Goal: Complete Application Form: Complete application form

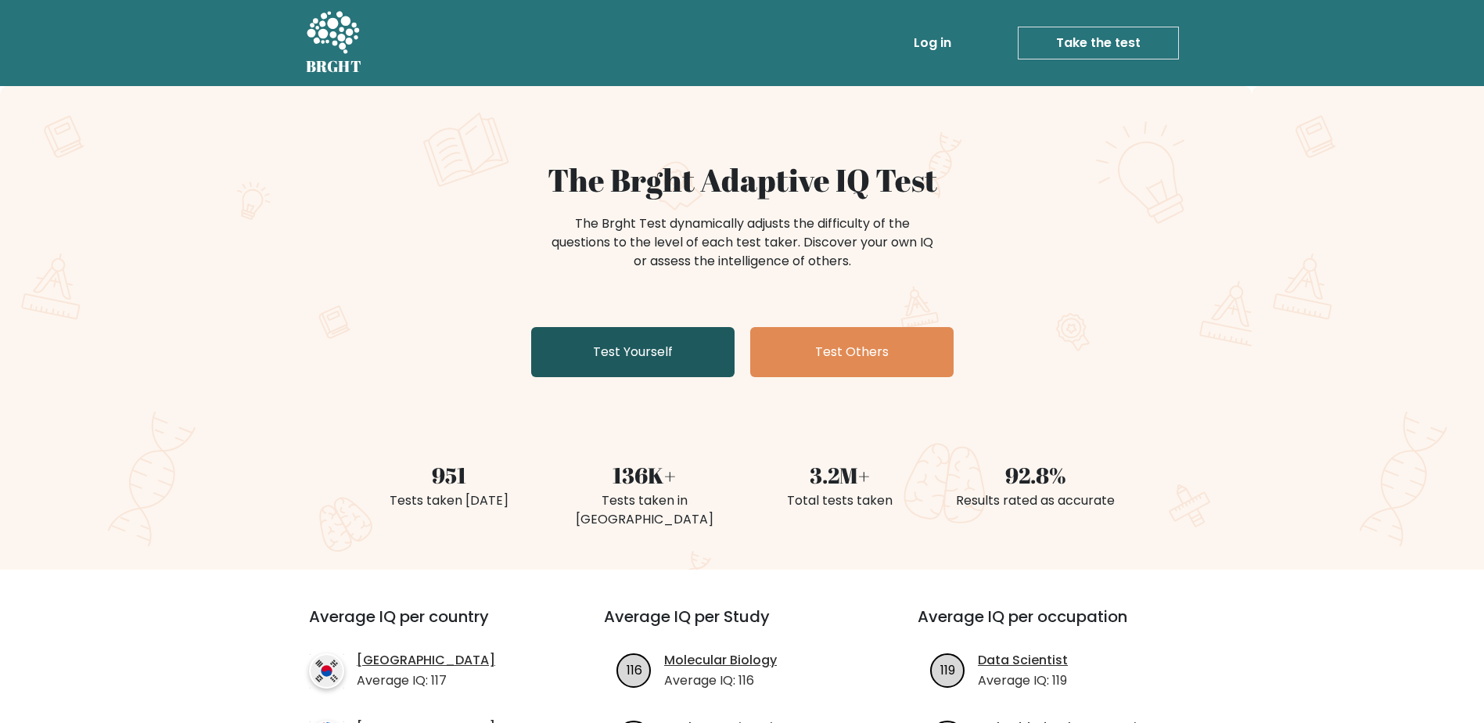
click at [646, 357] on link "Test Yourself" at bounding box center [632, 352] width 203 height 50
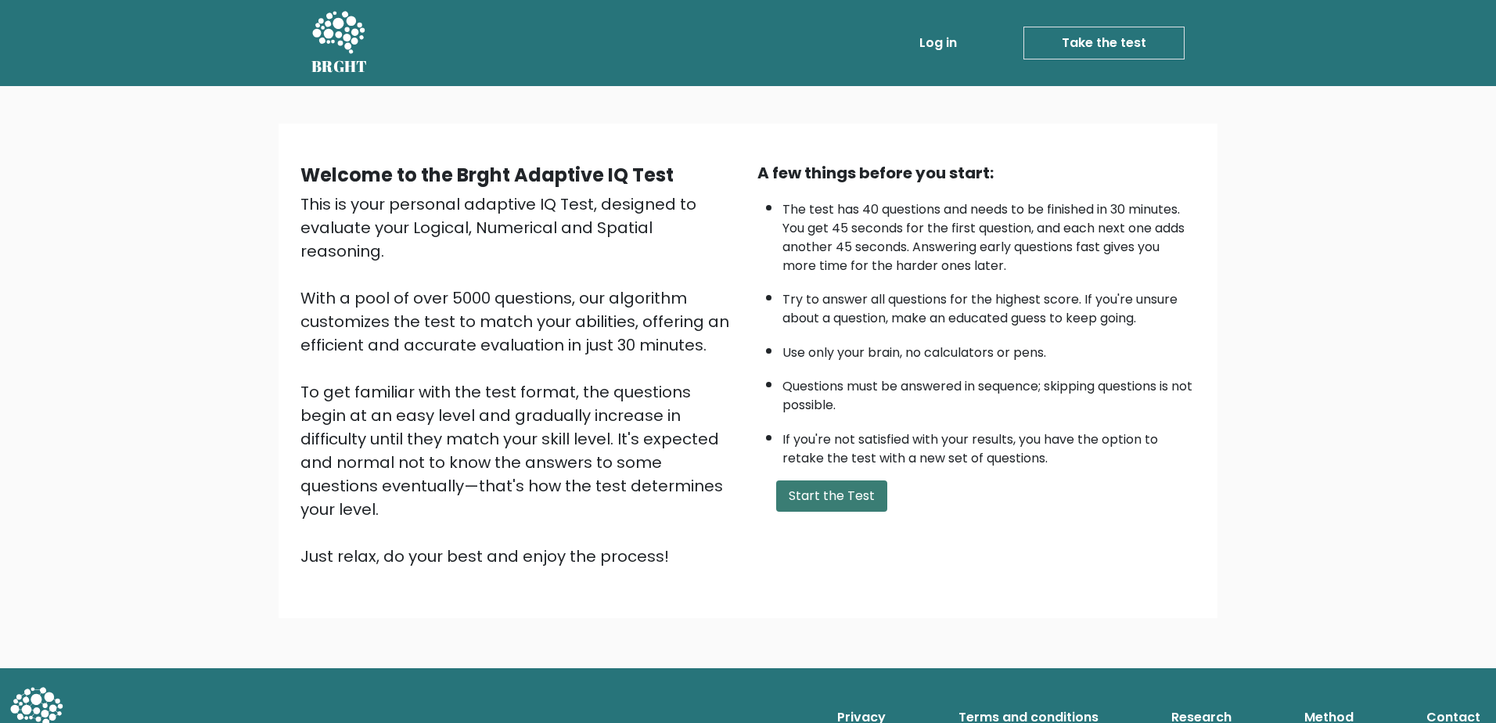
click at [835, 495] on button "Start the Test" at bounding box center [831, 495] width 111 height 31
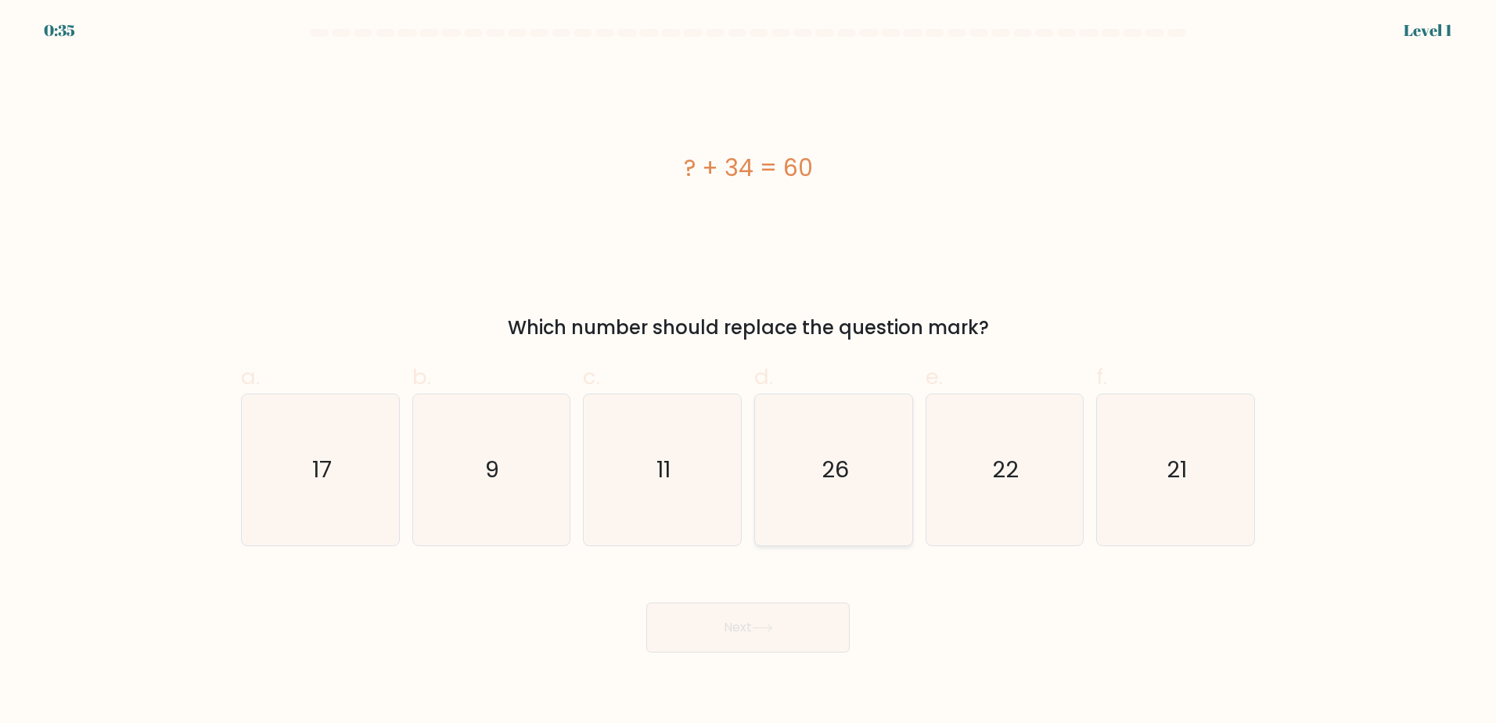
click at [829, 530] on icon "26" at bounding box center [833, 469] width 151 height 151
click at [749, 372] on input "d. 26" at bounding box center [748, 367] width 1 height 10
radio input "true"
click at [783, 638] on button "Next" at bounding box center [747, 628] width 203 height 50
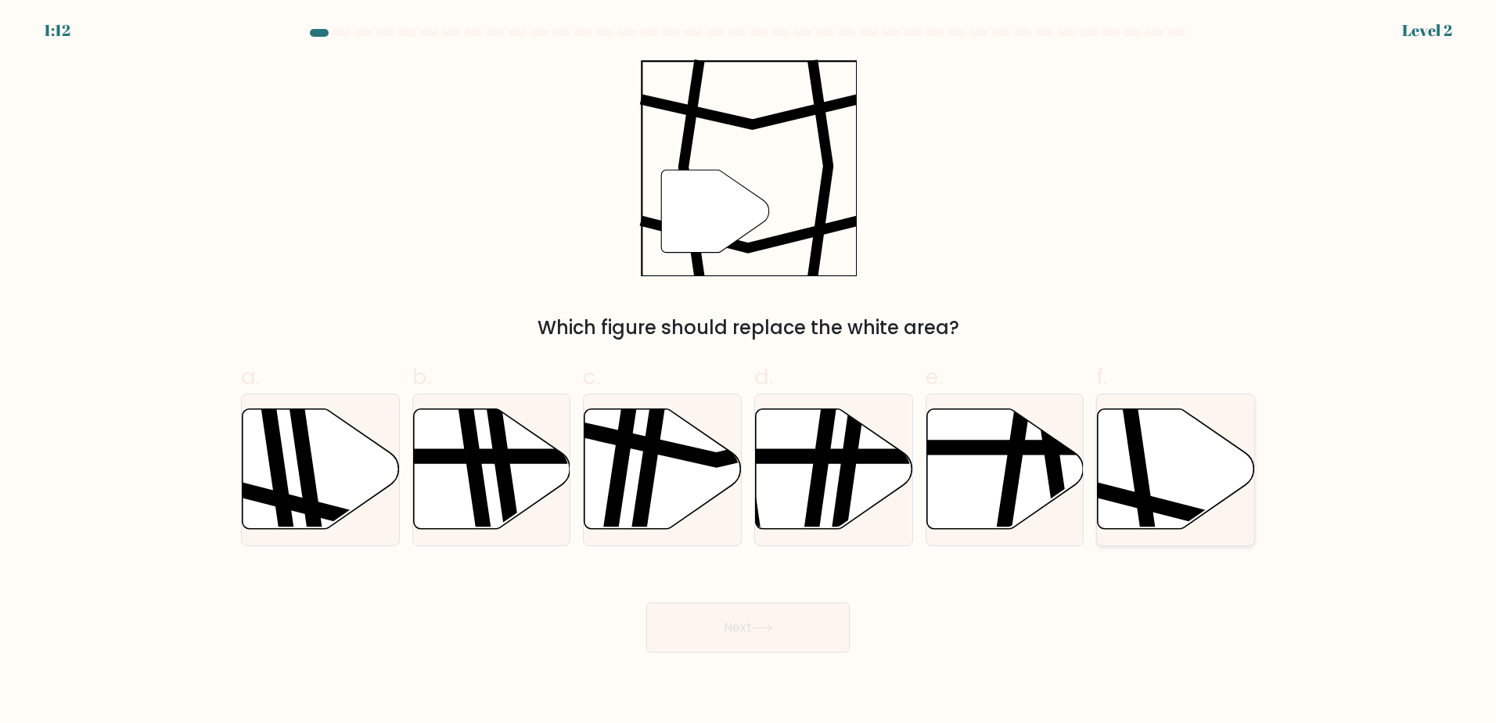
click at [1193, 481] on icon at bounding box center [1176, 468] width 157 height 121
click at [749, 372] on input "f." at bounding box center [748, 367] width 1 height 10
radio input "true"
click at [775, 649] on button "Next" at bounding box center [747, 628] width 203 height 50
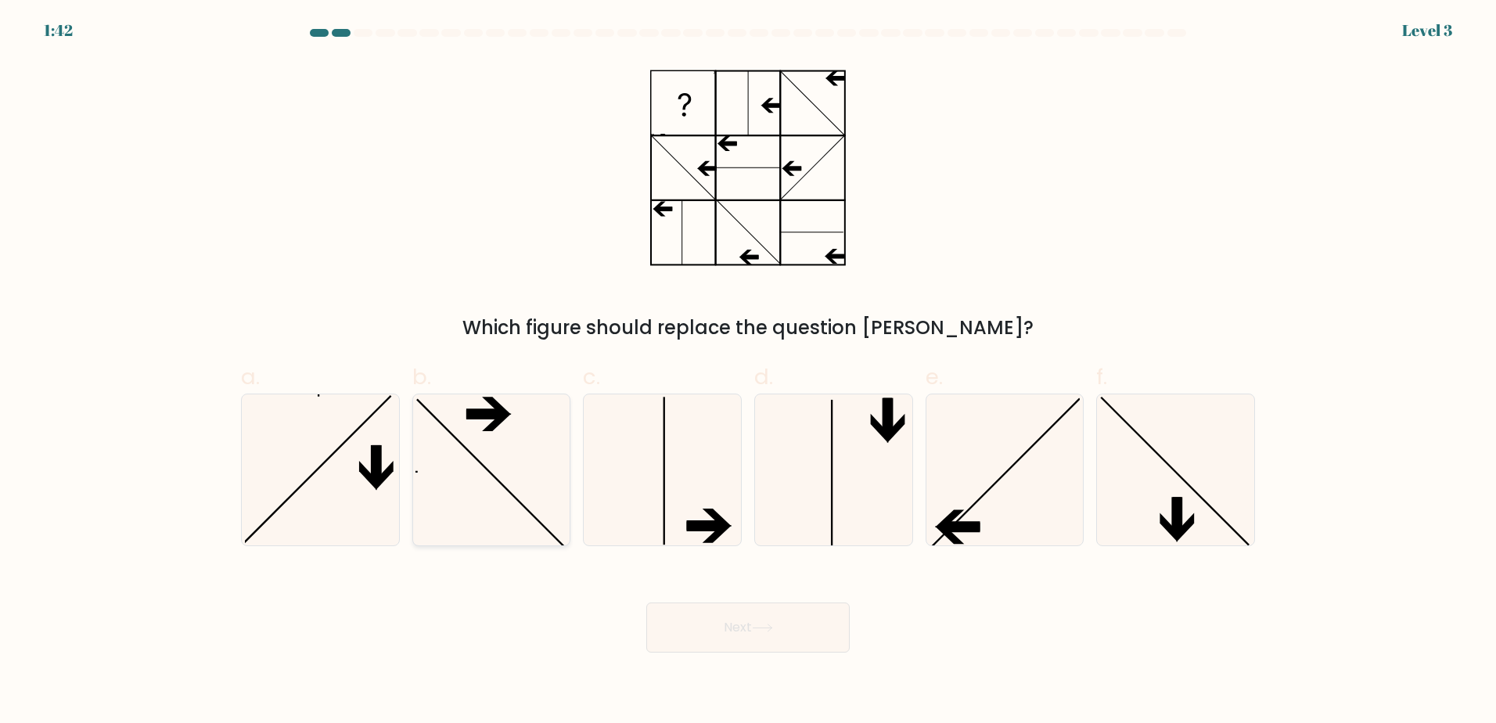
click at [444, 506] on icon at bounding box center [491, 469] width 151 height 151
click at [748, 372] on input "b." at bounding box center [748, 367] width 1 height 10
radio input "true"
click at [701, 627] on button "Next" at bounding box center [747, 628] width 203 height 50
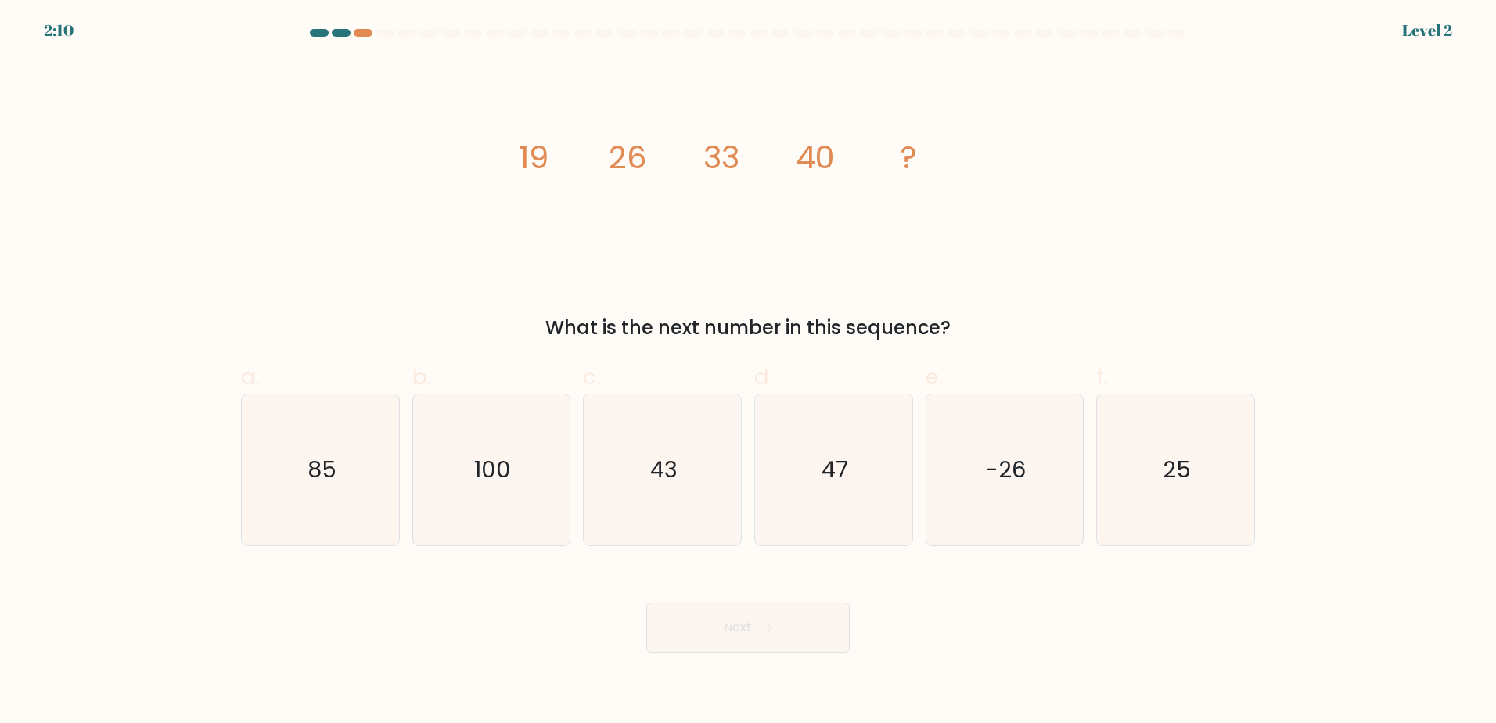
click at [878, 554] on form at bounding box center [748, 341] width 1496 height 624
click at [869, 521] on icon "47" at bounding box center [833, 469] width 151 height 151
click at [749, 372] on input "d. 47" at bounding box center [748, 367] width 1 height 10
radio input "true"
click at [802, 633] on button "Next" at bounding box center [747, 628] width 203 height 50
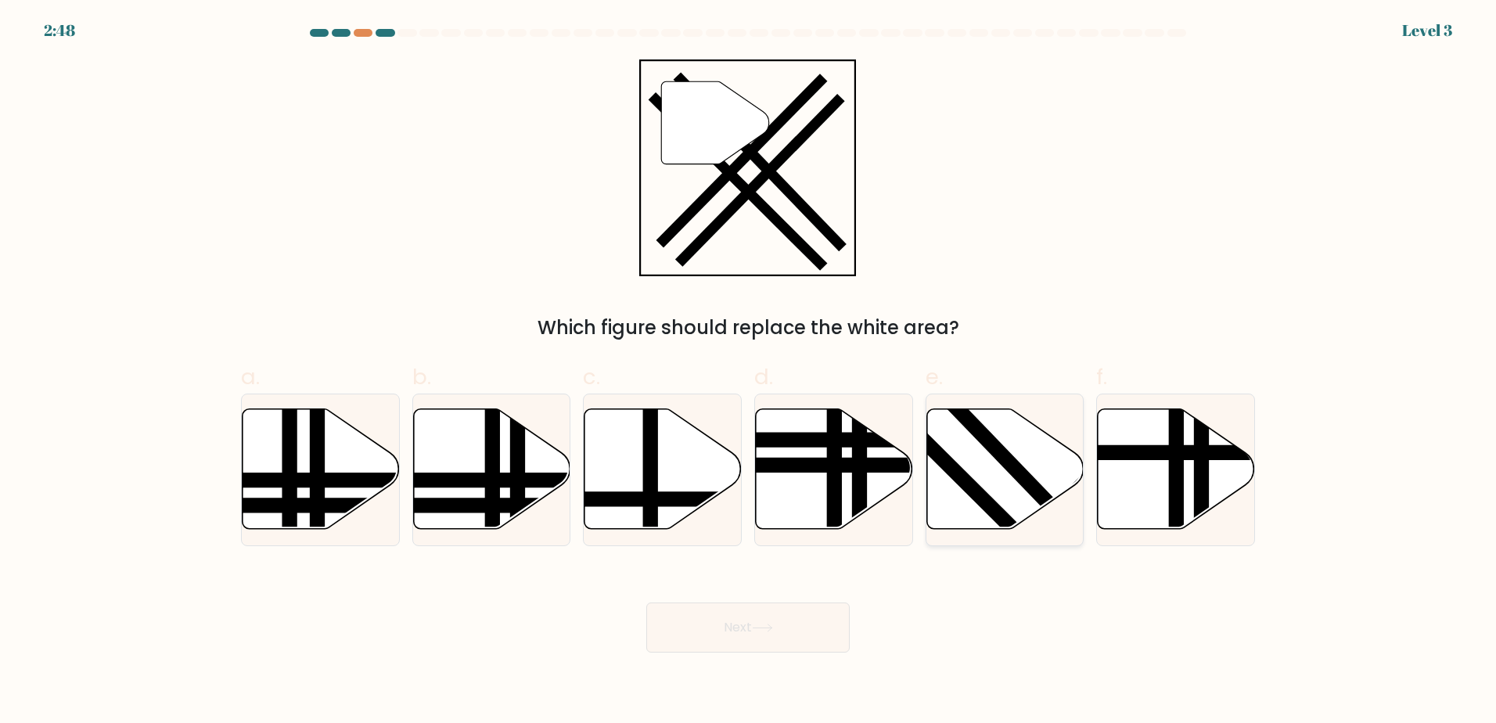
click at [955, 484] on icon at bounding box center [1005, 468] width 157 height 121
click at [749, 372] on input "e." at bounding box center [748, 367] width 1 height 10
radio input "true"
click at [743, 620] on button "Next" at bounding box center [747, 628] width 203 height 50
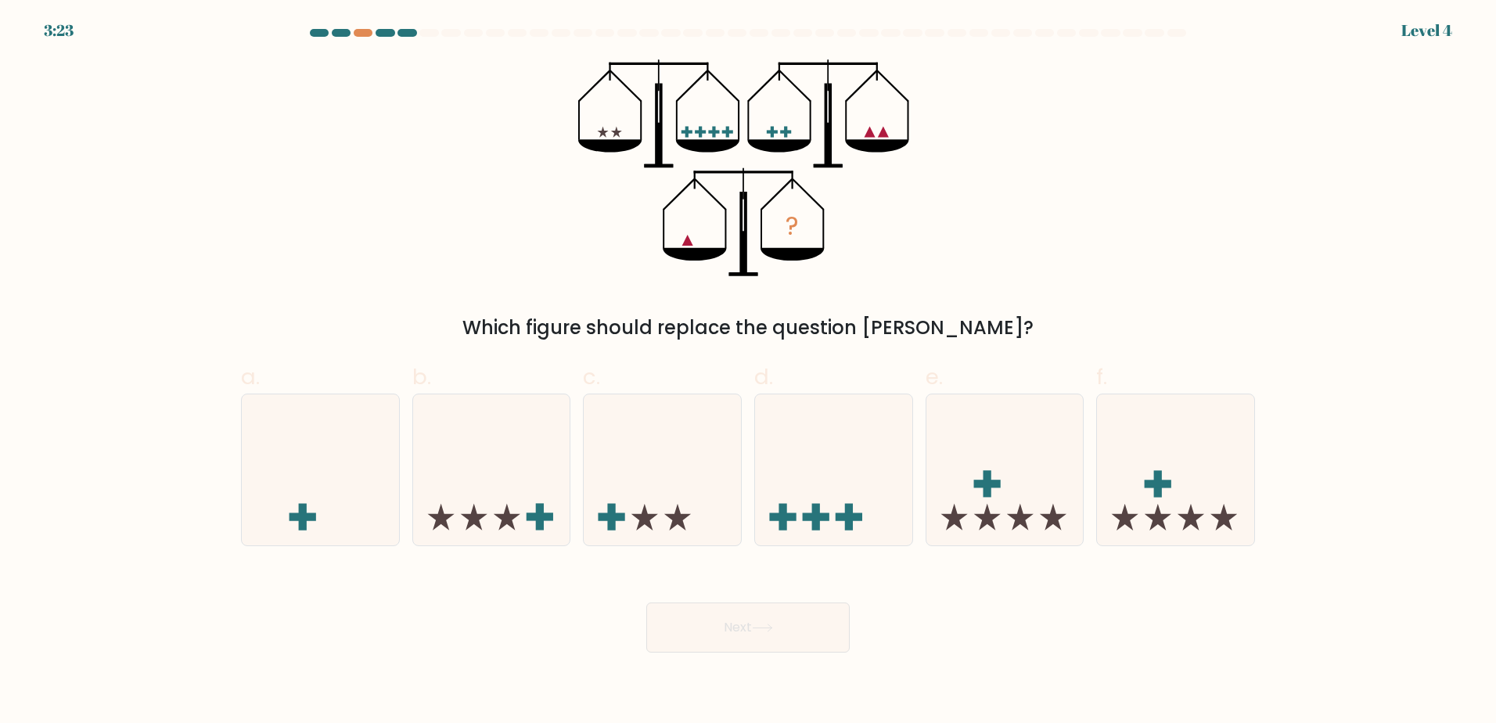
drag, startPoint x: 311, startPoint y: 516, endPoint x: 481, endPoint y: 592, distance: 187.0
click at [311, 516] on rect at bounding box center [303, 517] width 27 height 8
click at [748, 372] on input "a." at bounding box center [748, 367] width 1 height 10
radio input "true"
click at [685, 622] on button "Next" at bounding box center [747, 628] width 203 height 50
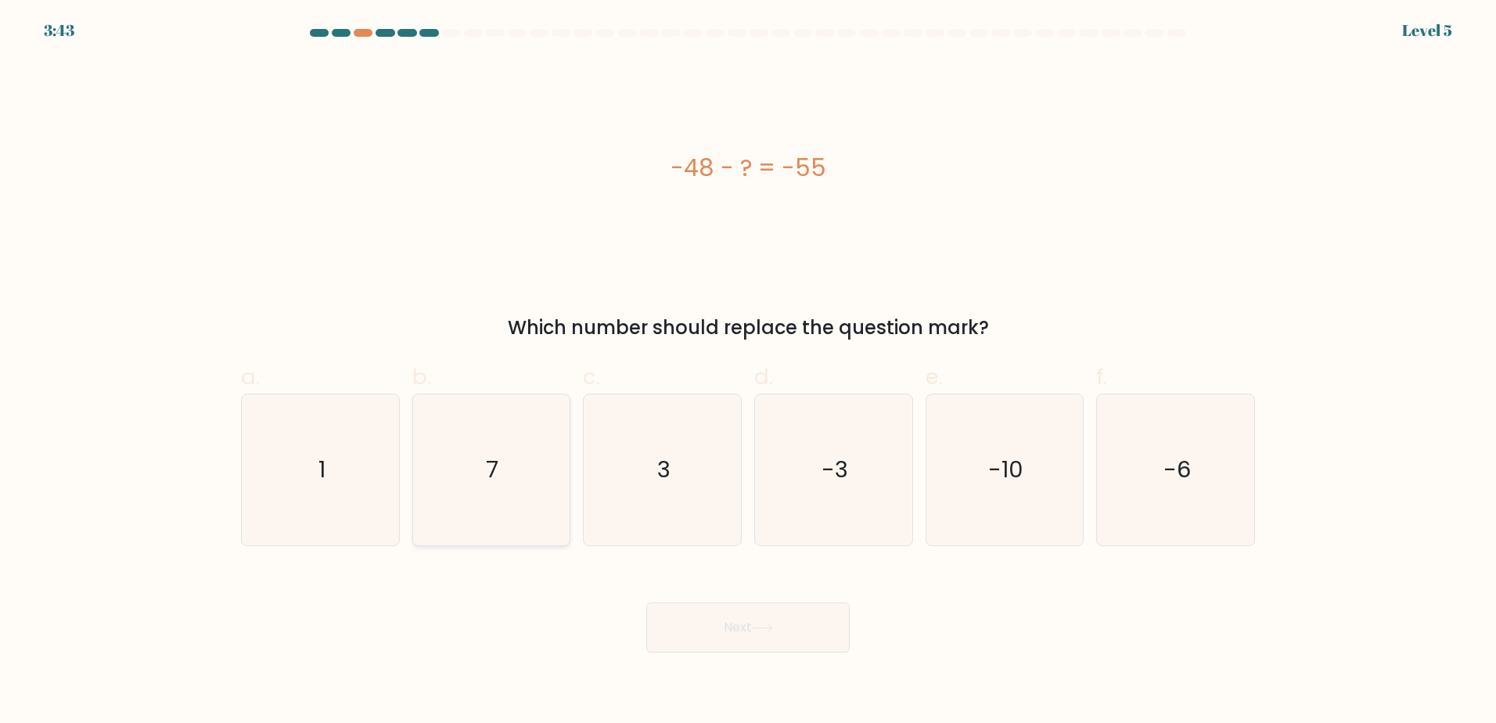
click at [470, 452] on icon "7" at bounding box center [491, 469] width 151 height 151
click at [748, 372] on input "b. 7" at bounding box center [748, 367] width 1 height 10
radio input "true"
click at [790, 641] on button "Next" at bounding box center [747, 628] width 203 height 50
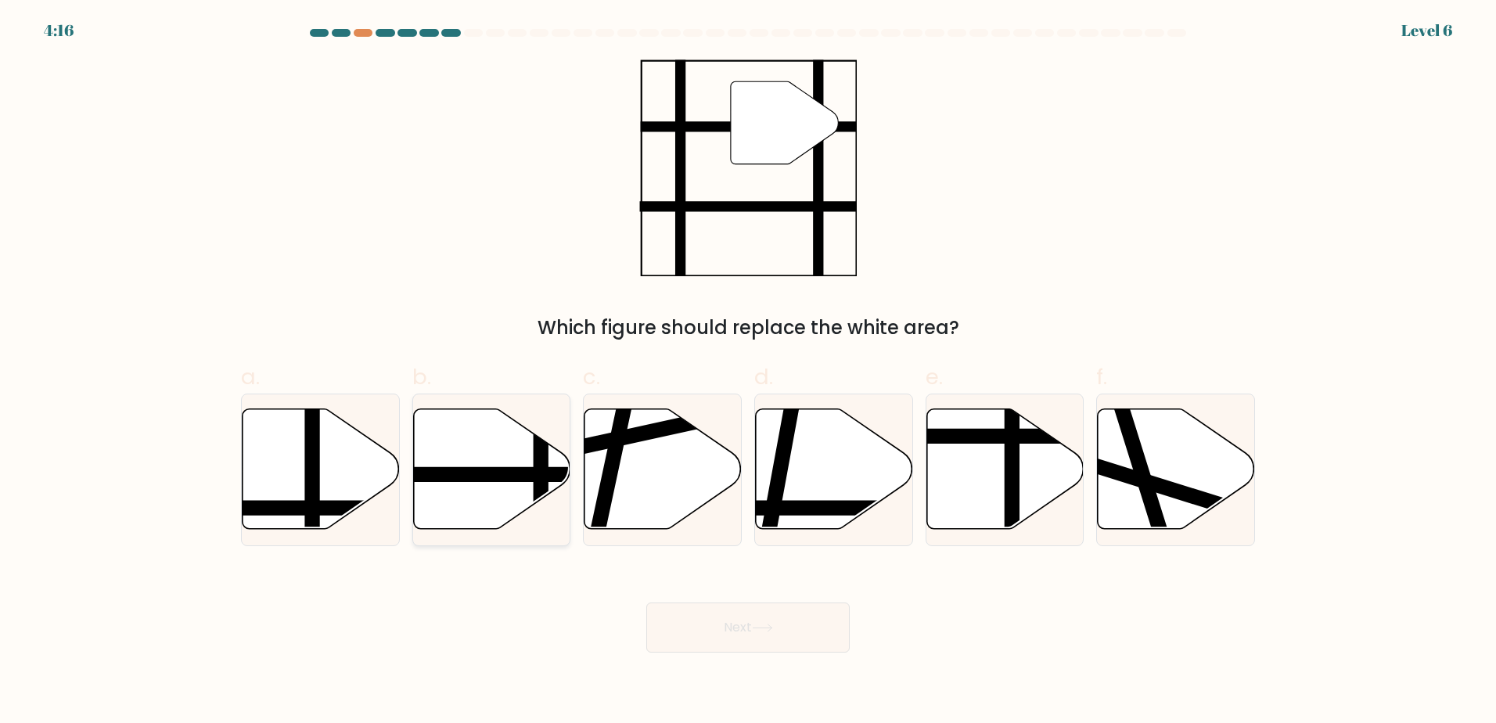
click at [509, 437] on icon at bounding box center [491, 468] width 157 height 121
click at [748, 372] on input "b." at bounding box center [748, 367] width 1 height 10
radio input "true"
click at [741, 633] on button "Next" at bounding box center [747, 628] width 203 height 50
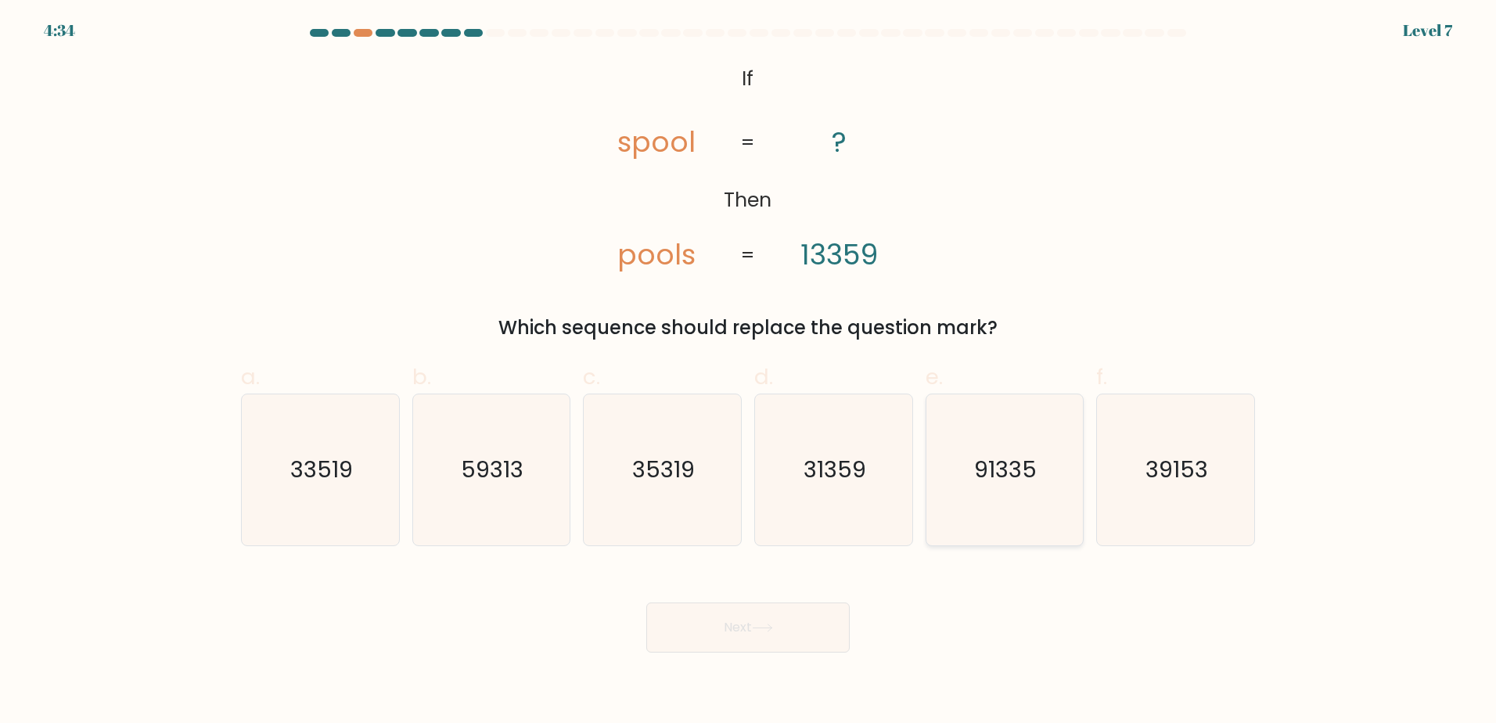
click at [991, 479] on text "91335" at bounding box center [1006, 469] width 63 height 31
click at [749, 372] on input "e. 91335" at bounding box center [748, 367] width 1 height 10
radio input "true"
click at [830, 649] on button "Next" at bounding box center [747, 628] width 203 height 50
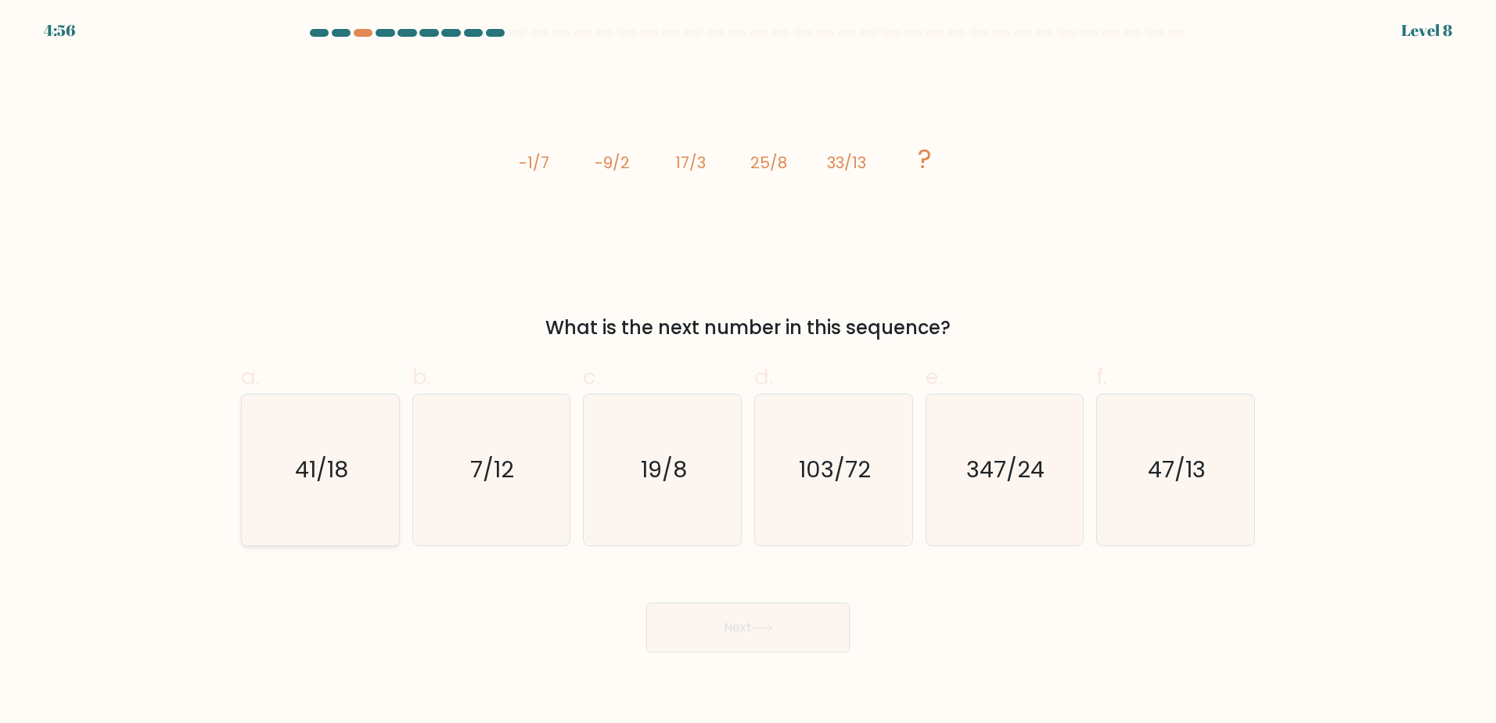
click at [353, 434] on icon "41/18" at bounding box center [320, 469] width 151 height 151
click at [748, 372] on input "a. 41/18" at bounding box center [748, 367] width 1 height 10
radio input "true"
click at [729, 616] on button "Next" at bounding box center [747, 628] width 203 height 50
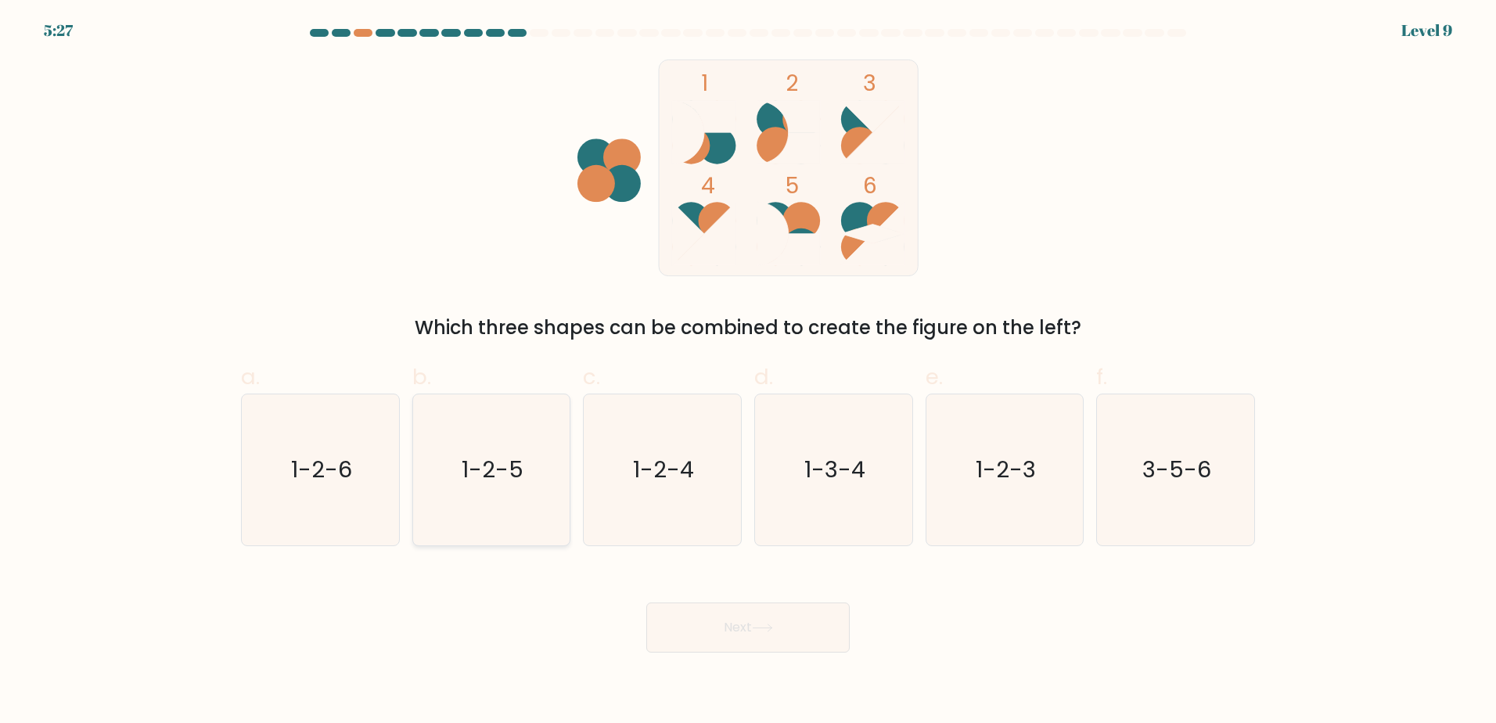
click at [562, 468] on icon "1-2-5" at bounding box center [491, 469] width 151 height 151
click at [748, 372] on input "b. 1-2-5" at bounding box center [748, 367] width 1 height 10
radio input "true"
click at [739, 646] on button "Next" at bounding box center [747, 628] width 203 height 50
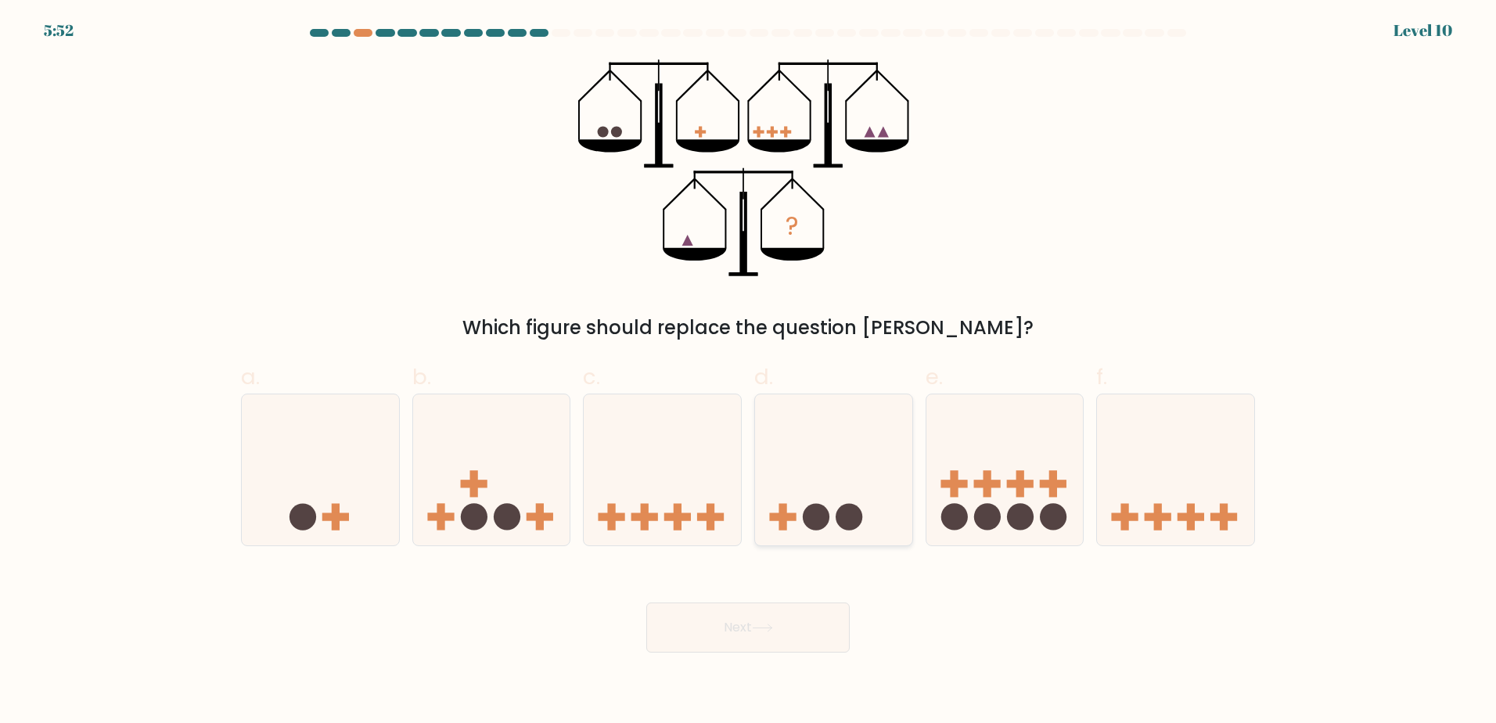
click at [871, 464] on icon at bounding box center [833, 470] width 157 height 130
click at [749, 372] on input "d." at bounding box center [748, 367] width 1 height 10
radio input "true"
click at [819, 635] on button "Next" at bounding box center [747, 628] width 203 height 50
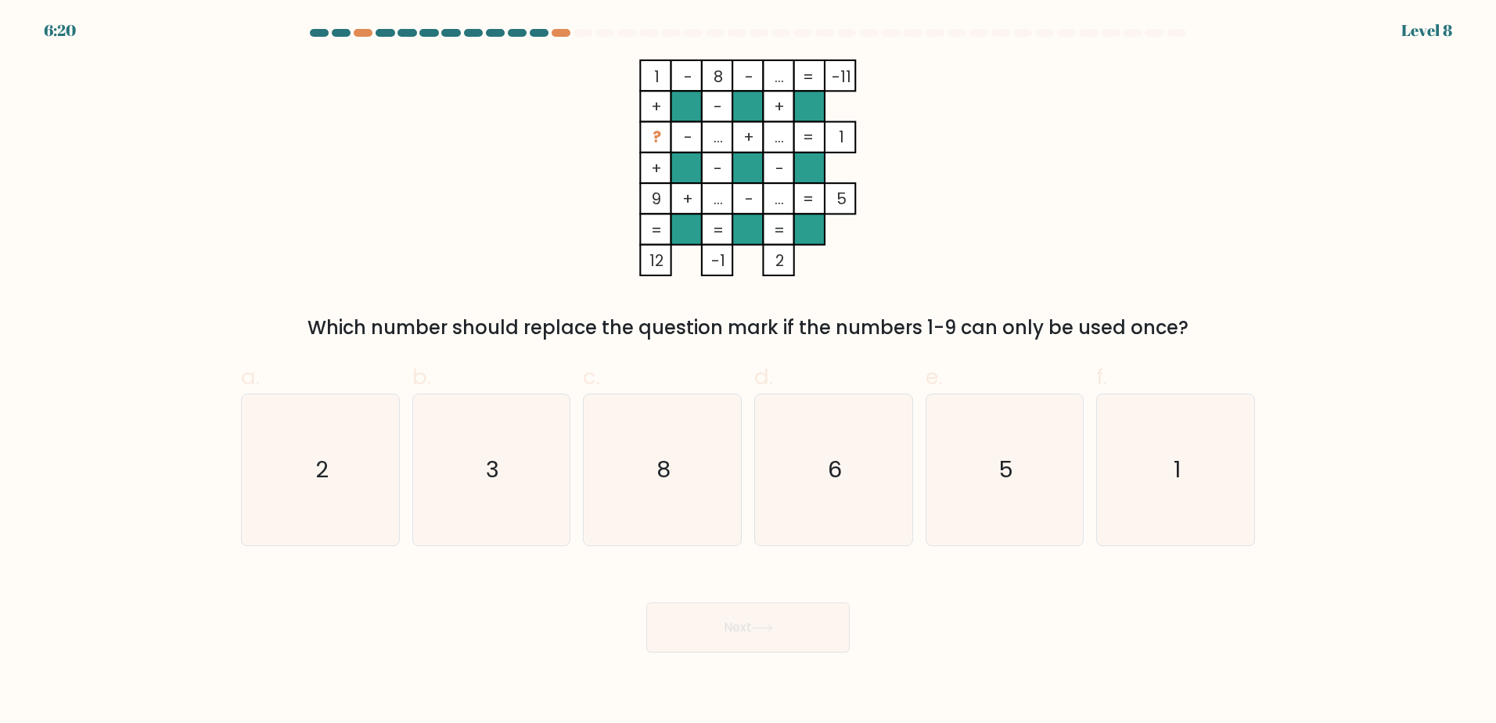
click at [406, 492] on div "b. 3" at bounding box center [491, 453] width 171 height 185
click at [344, 483] on icon "2" at bounding box center [320, 469] width 151 height 151
click at [748, 372] on input "a. 2" at bounding box center [748, 367] width 1 height 10
radio input "true"
click at [691, 638] on button "Next" at bounding box center [747, 628] width 203 height 50
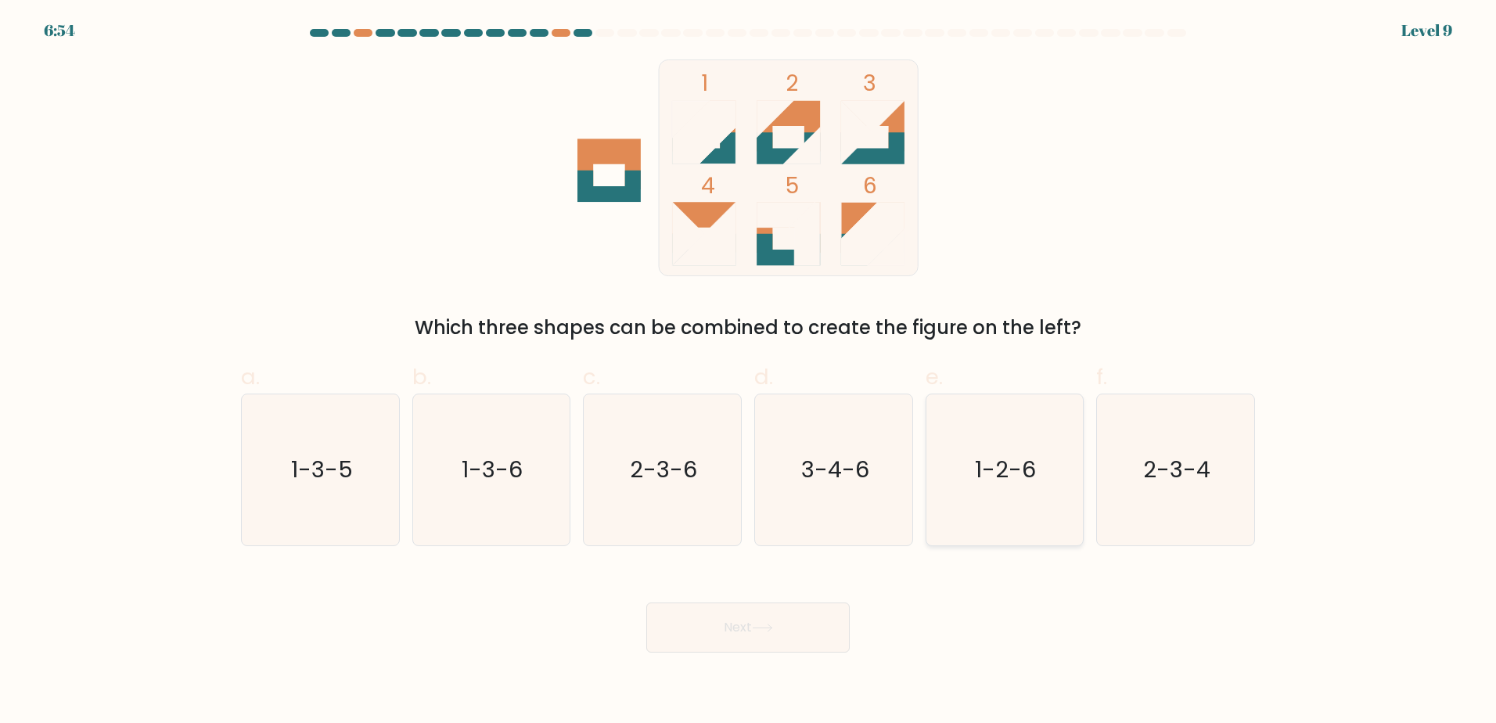
click at [973, 499] on icon "1-2-6" at bounding box center [1004, 469] width 151 height 151
click at [749, 372] on input "e. 1-2-6" at bounding box center [748, 367] width 1 height 10
radio input "true"
click at [759, 646] on button "Next" at bounding box center [747, 628] width 203 height 50
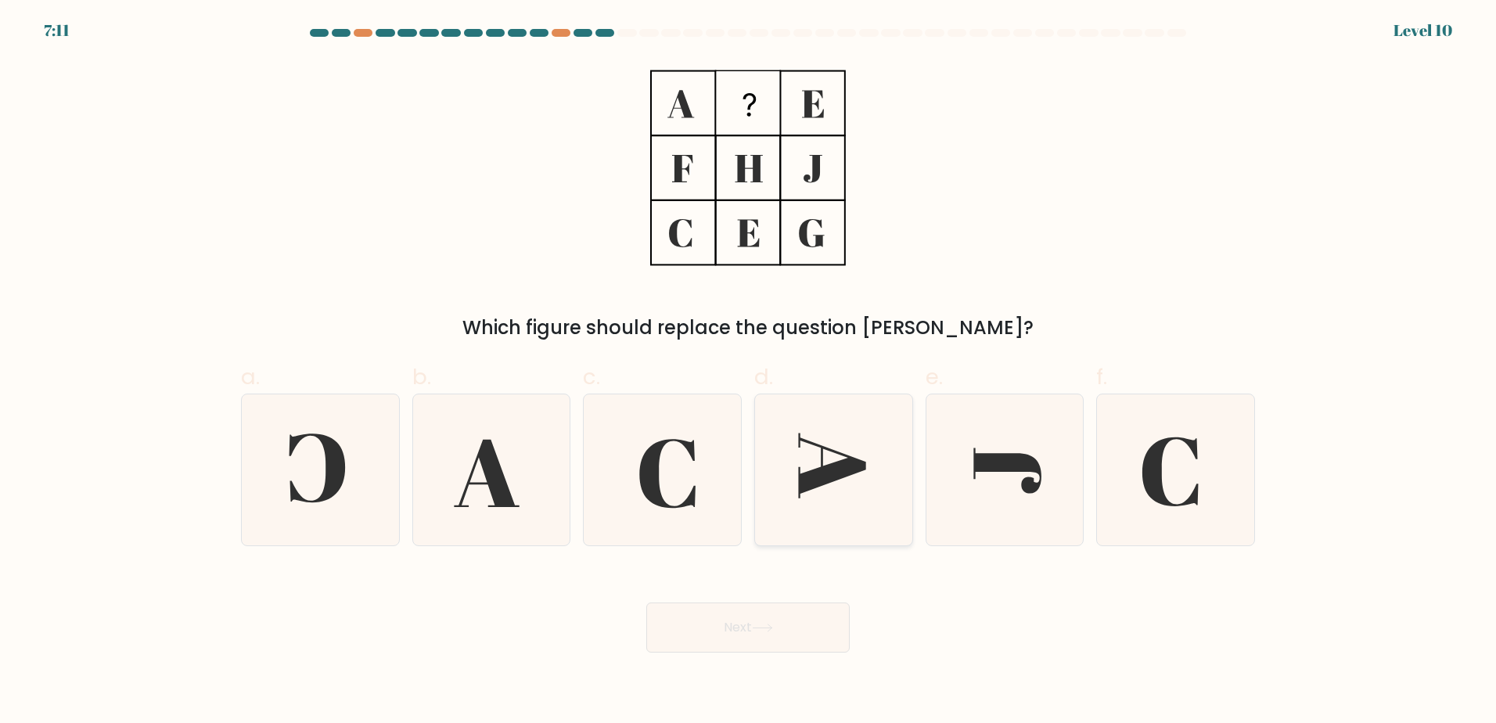
click at [775, 461] on icon at bounding box center [833, 469] width 151 height 151
click at [749, 372] on input "d." at bounding box center [748, 367] width 1 height 10
radio input "true"
click at [680, 462] on icon at bounding box center [662, 469] width 151 height 151
click at [748, 372] on input "c." at bounding box center [748, 367] width 1 height 10
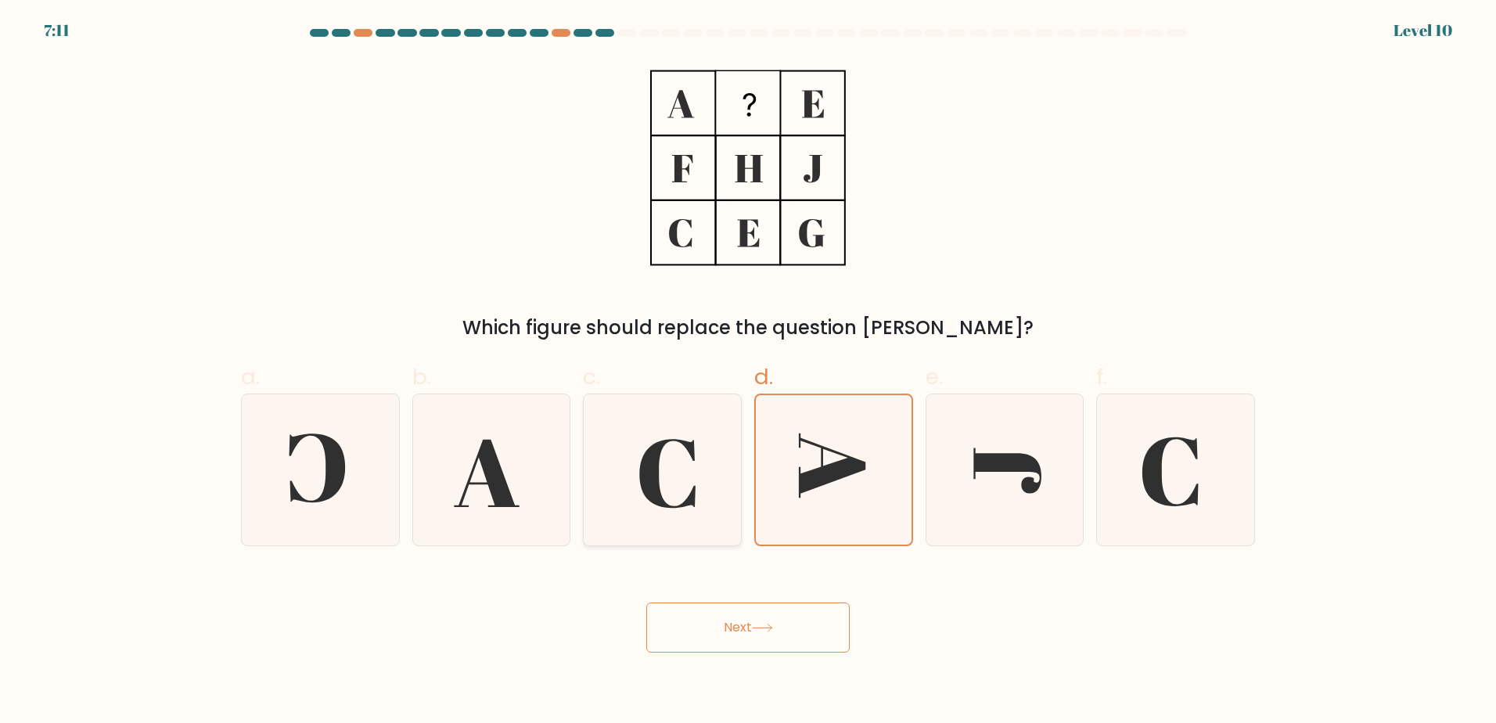
radio input "true"
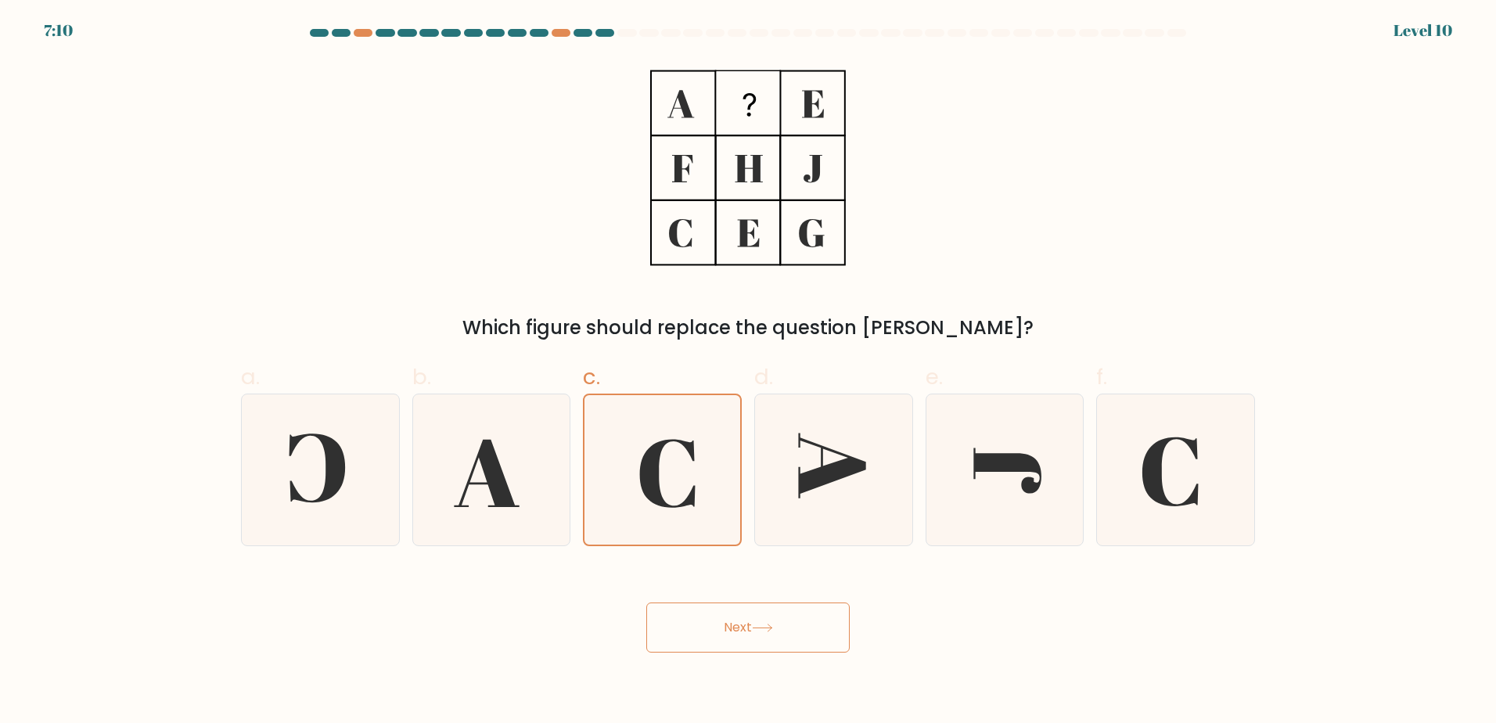
click at [743, 626] on button "Next" at bounding box center [747, 628] width 203 height 50
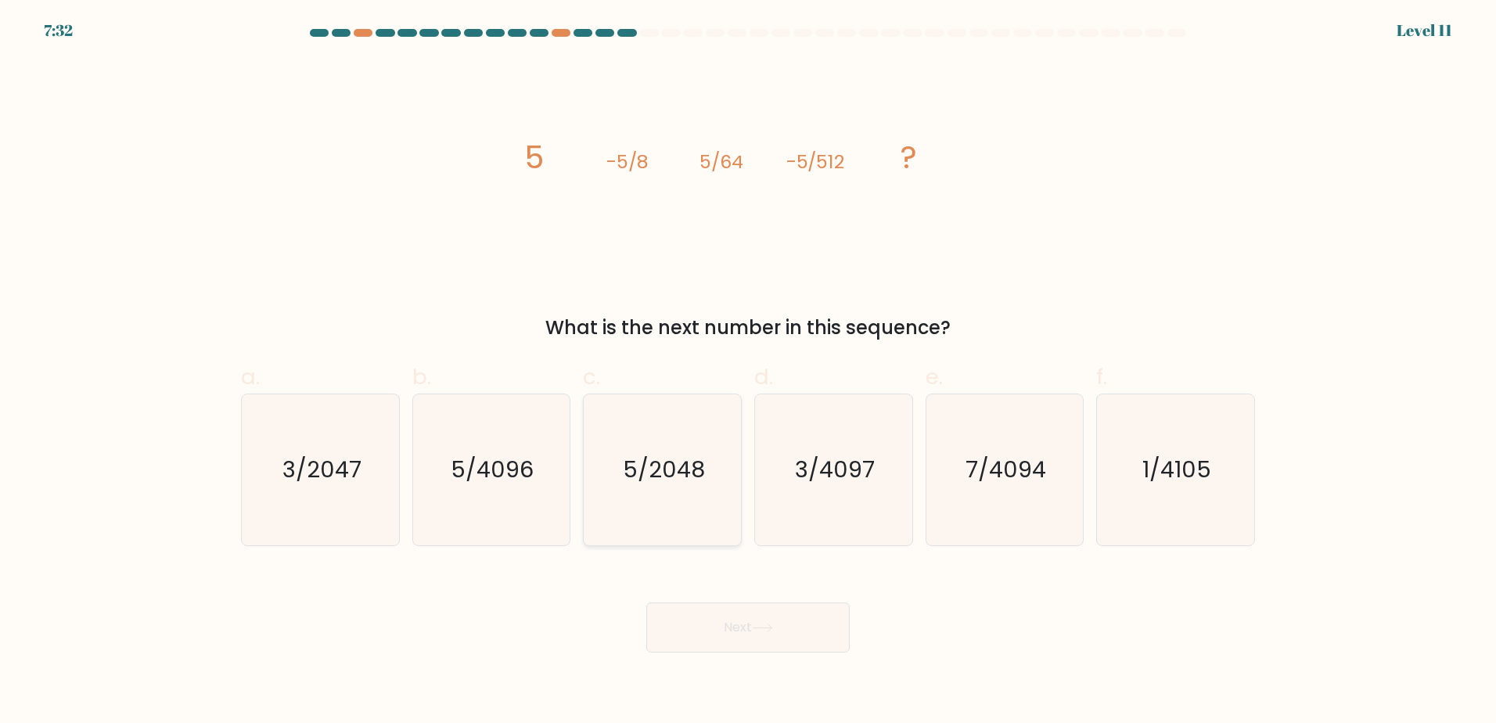
click at [592, 482] on icon "5/2048" at bounding box center [662, 469] width 151 height 151
click at [748, 372] on input "c. 5/2048" at bounding box center [748, 367] width 1 height 10
radio input "true"
click at [829, 617] on button "Next" at bounding box center [747, 628] width 203 height 50
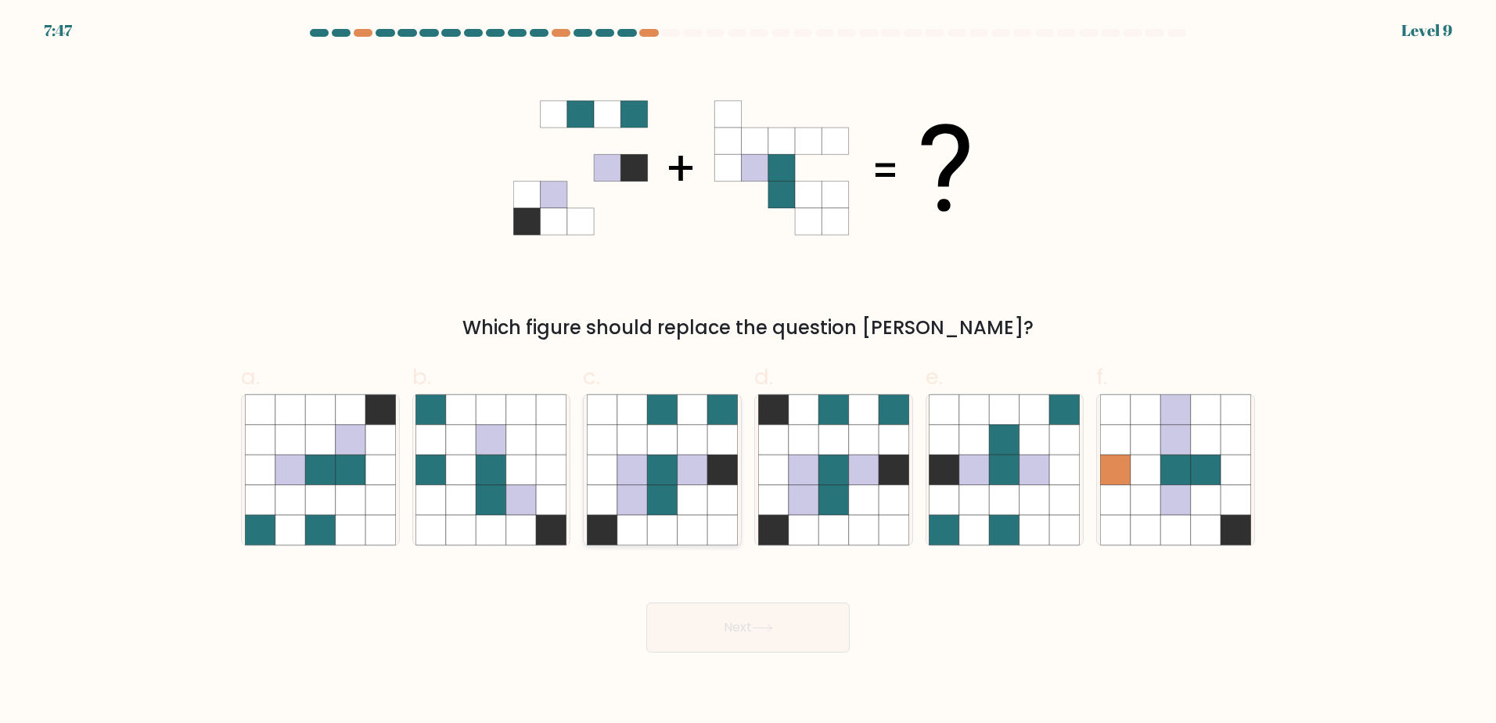
click at [718, 536] on icon at bounding box center [722, 530] width 30 height 30
click at [748, 372] on input "c." at bounding box center [748, 367] width 1 height 10
radio input "true"
click at [745, 631] on button "Next" at bounding box center [747, 628] width 203 height 50
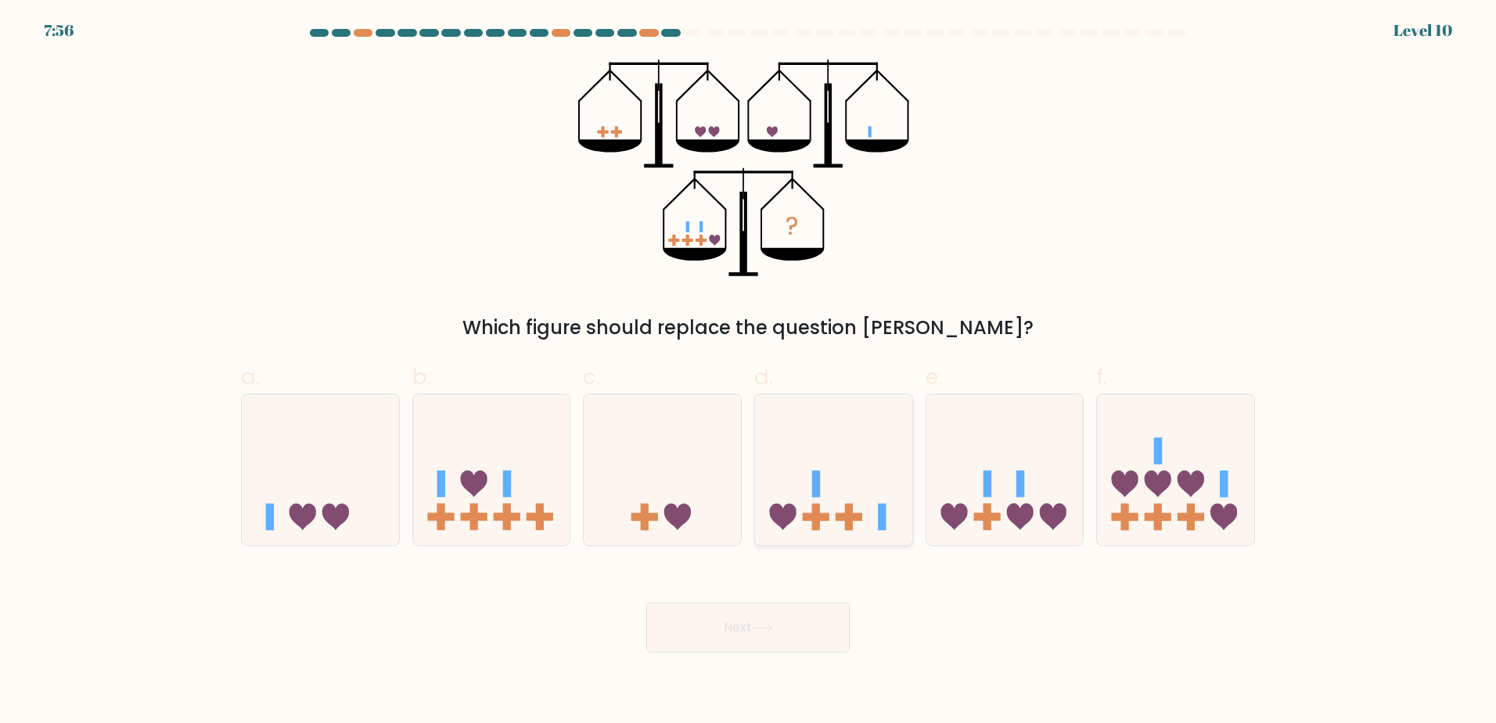
click at [829, 474] on icon at bounding box center [833, 470] width 157 height 130
click at [749, 372] on input "d." at bounding box center [748, 367] width 1 height 10
radio input "true"
click at [758, 613] on button "Next" at bounding box center [747, 628] width 203 height 50
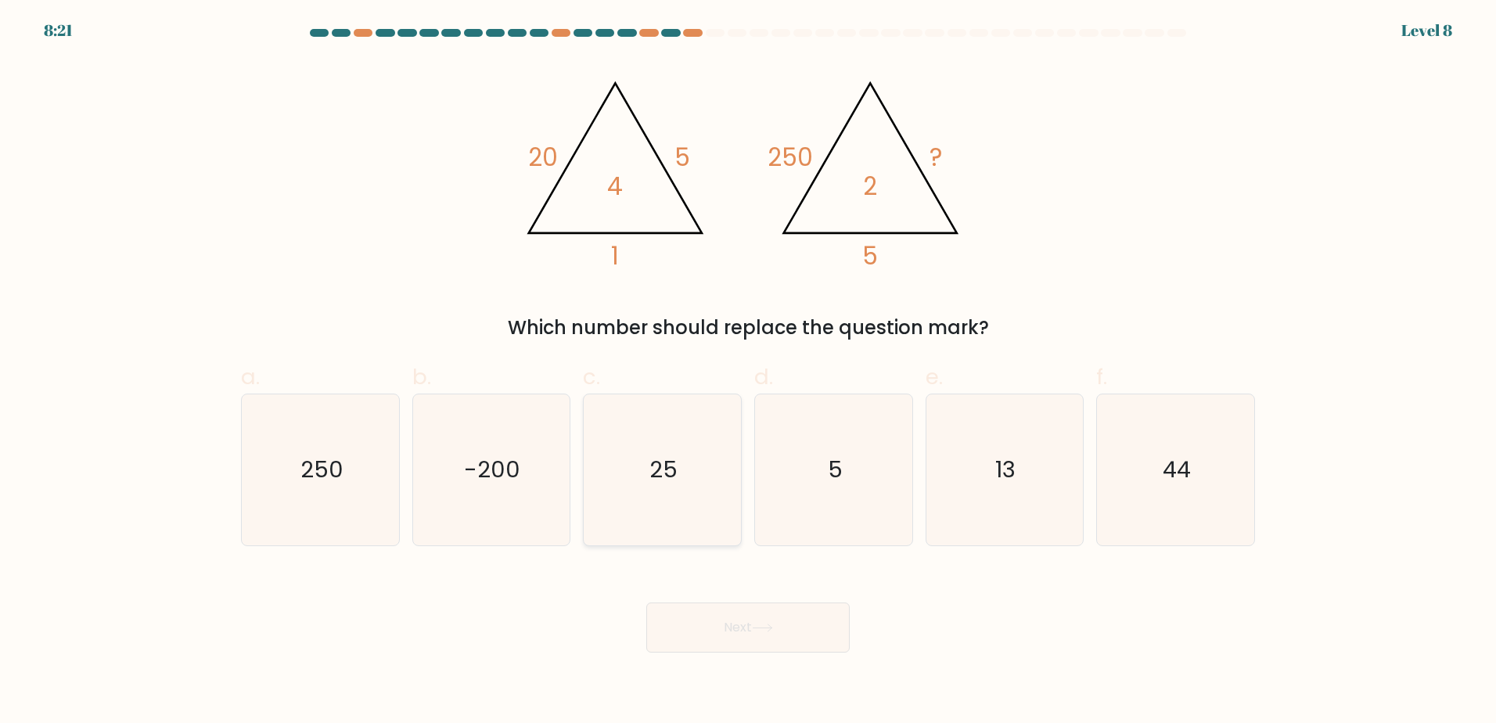
click at [678, 497] on icon "25" at bounding box center [662, 469] width 151 height 151
click at [748, 372] on input "c. 25" at bounding box center [748, 367] width 1 height 10
radio input "true"
click at [755, 635] on button "Next" at bounding box center [747, 628] width 203 height 50
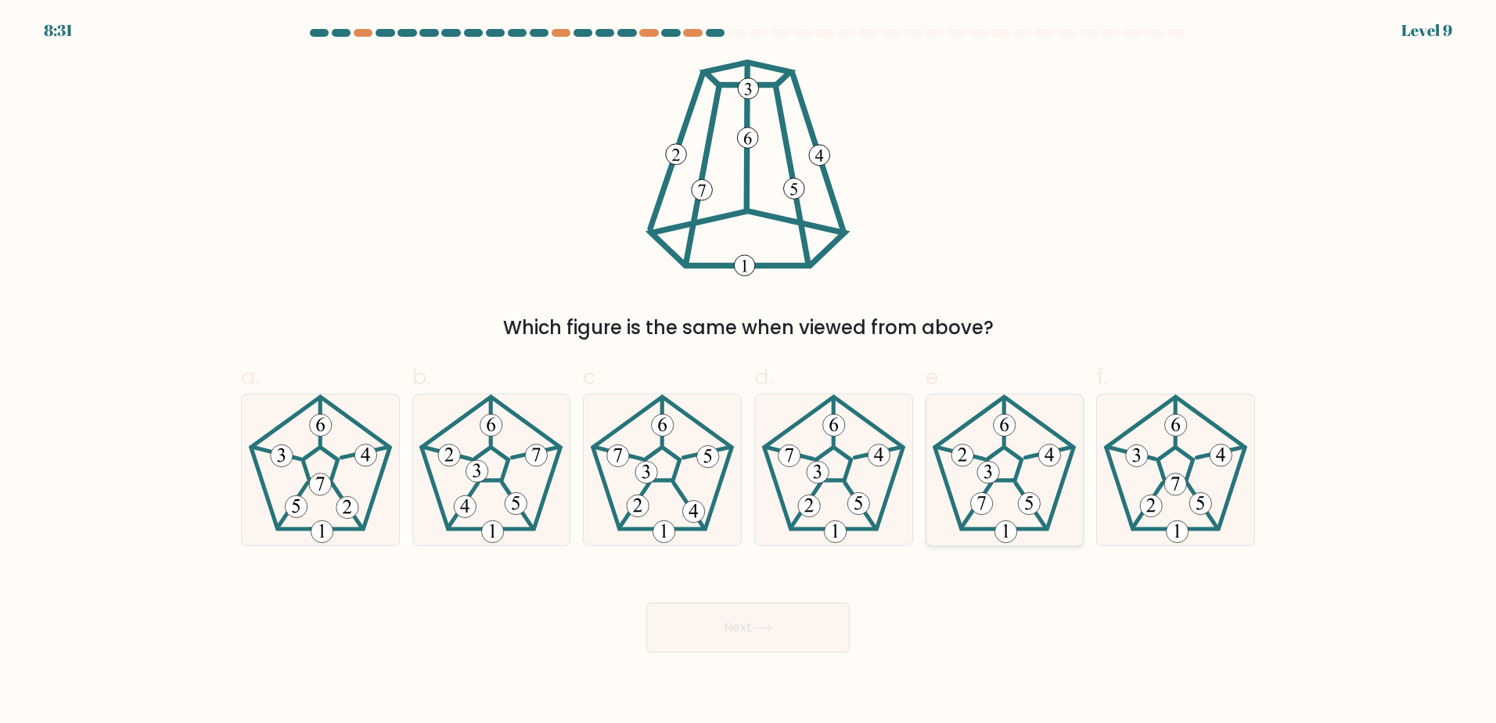
click at [1029, 455] on 556 at bounding box center [1049, 452] width 47 height 11
click at [749, 372] on input "e." at bounding box center [748, 367] width 1 height 10
radio input "true"
click at [777, 636] on button "Next" at bounding box center [747, 628] width 203 height 50
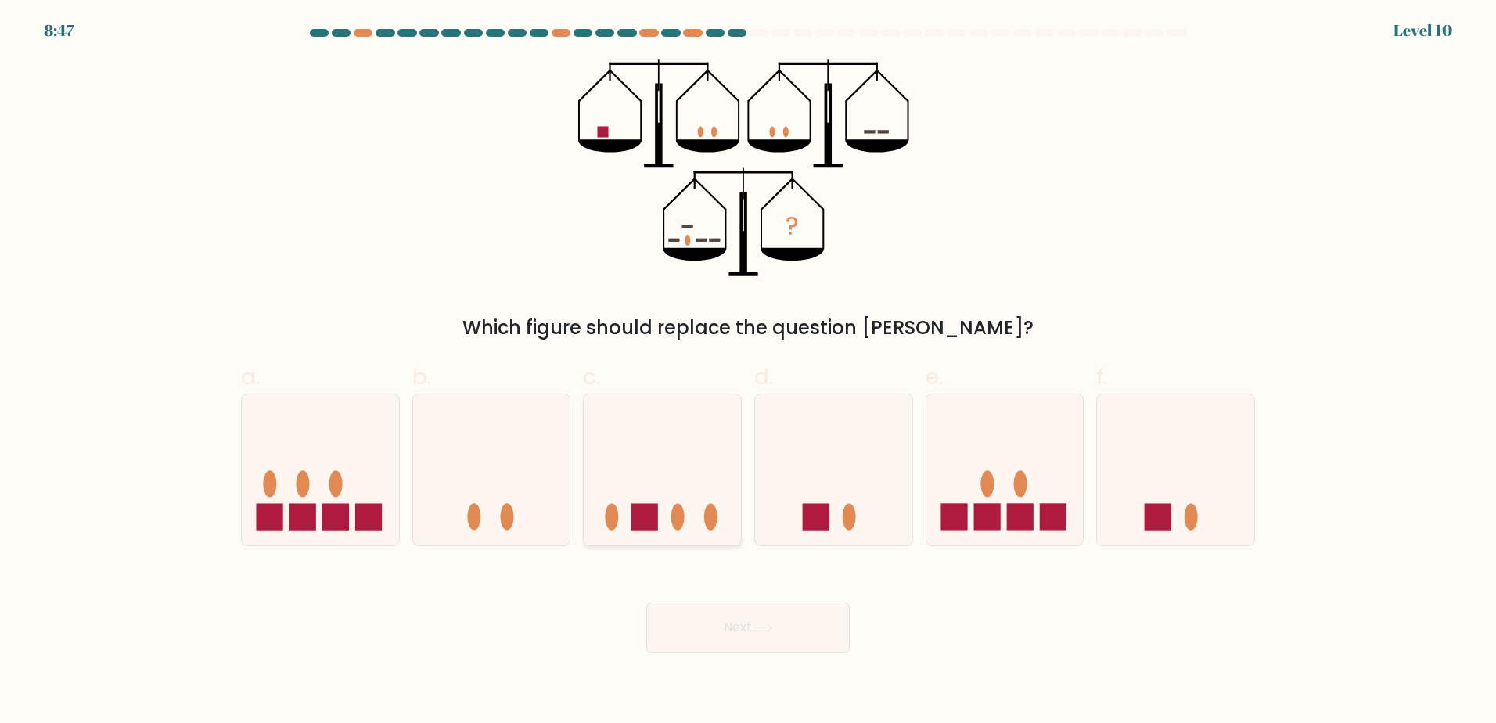
click at [643, 514] on rect at bounding box center [644, 517] width 27 height 27
click at [748, 372] on input "c." at bounding box center [748, 367] width 1 height 10
radio input "true"
click at [765, 638] on button "Next" at bounding box center [747, 628] width 203 height 50
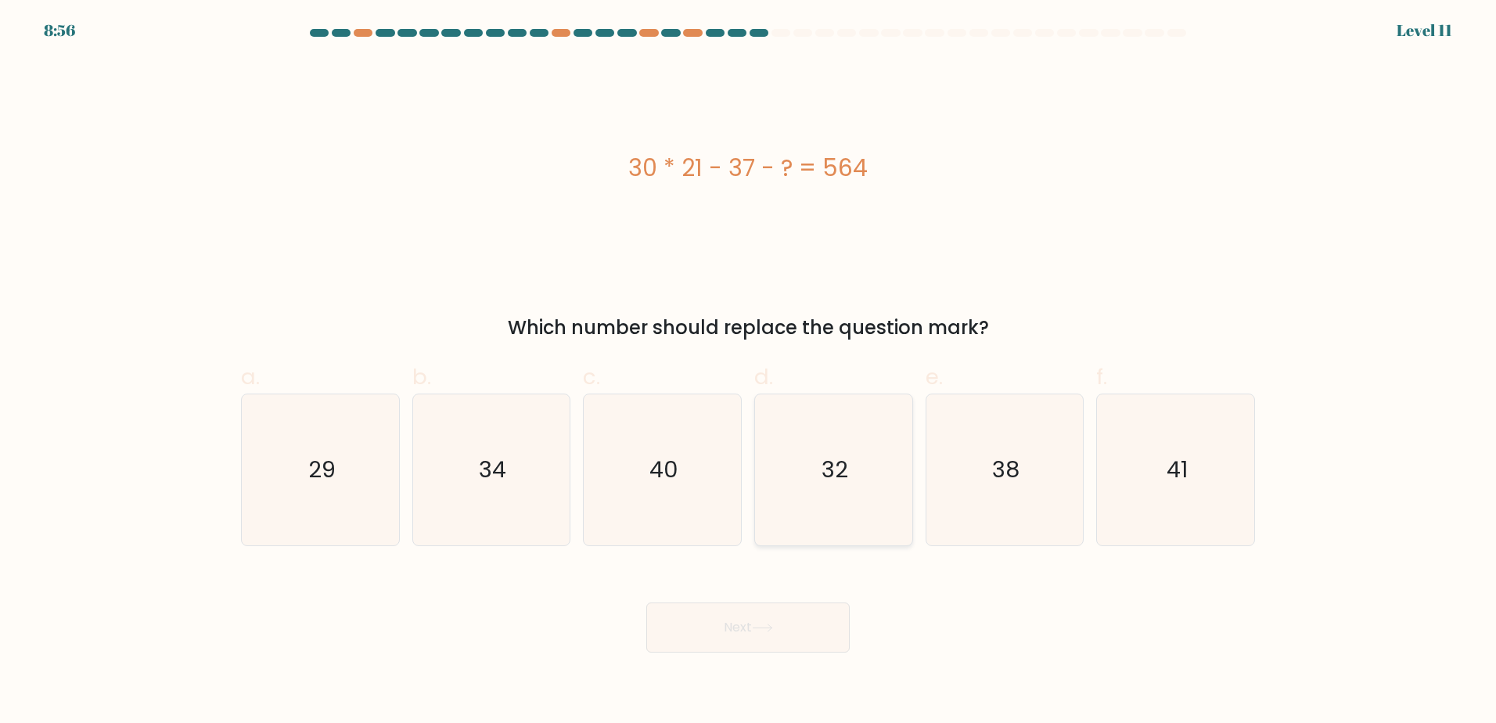
click at [860, 509] on icon "32" at bounding box center [833, 469] width 151 height 151
click at [749, 372] on input "d. 32" at bounding box center [748, 367] width 1 height 10
radio input "true"
click at [813, 639] on button "Next" at bounding box center [747, 628] width 203 height 50
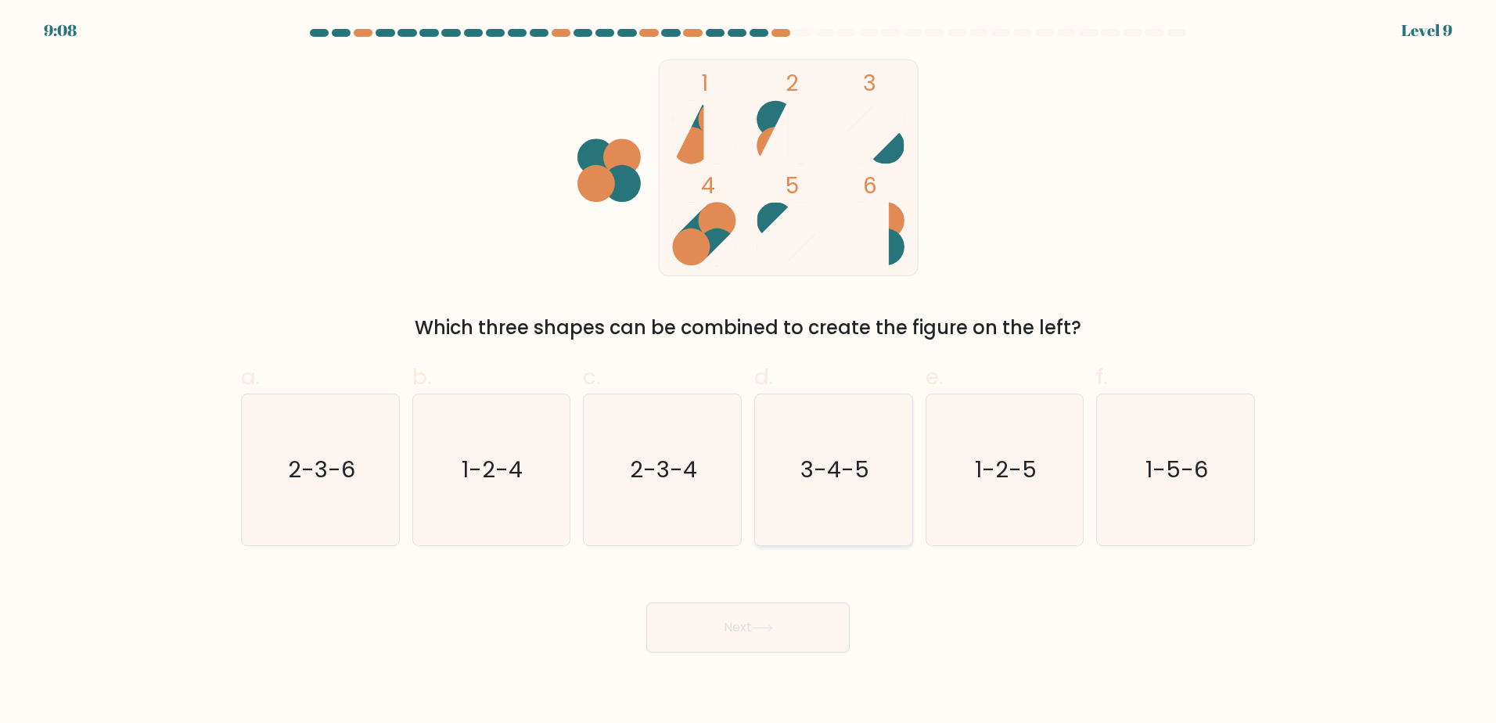
click at [826, 488] on icon "3-4-5" at bounding box center [833, 469] width 151 height 151
click at [749, 372] on input "d. 3-4-5" at bounding box center [748, 367] width 1 height 10
radio input "true"
click at [787, 630] on button "Next" at bounding box center [747, 628] width 203 height 50
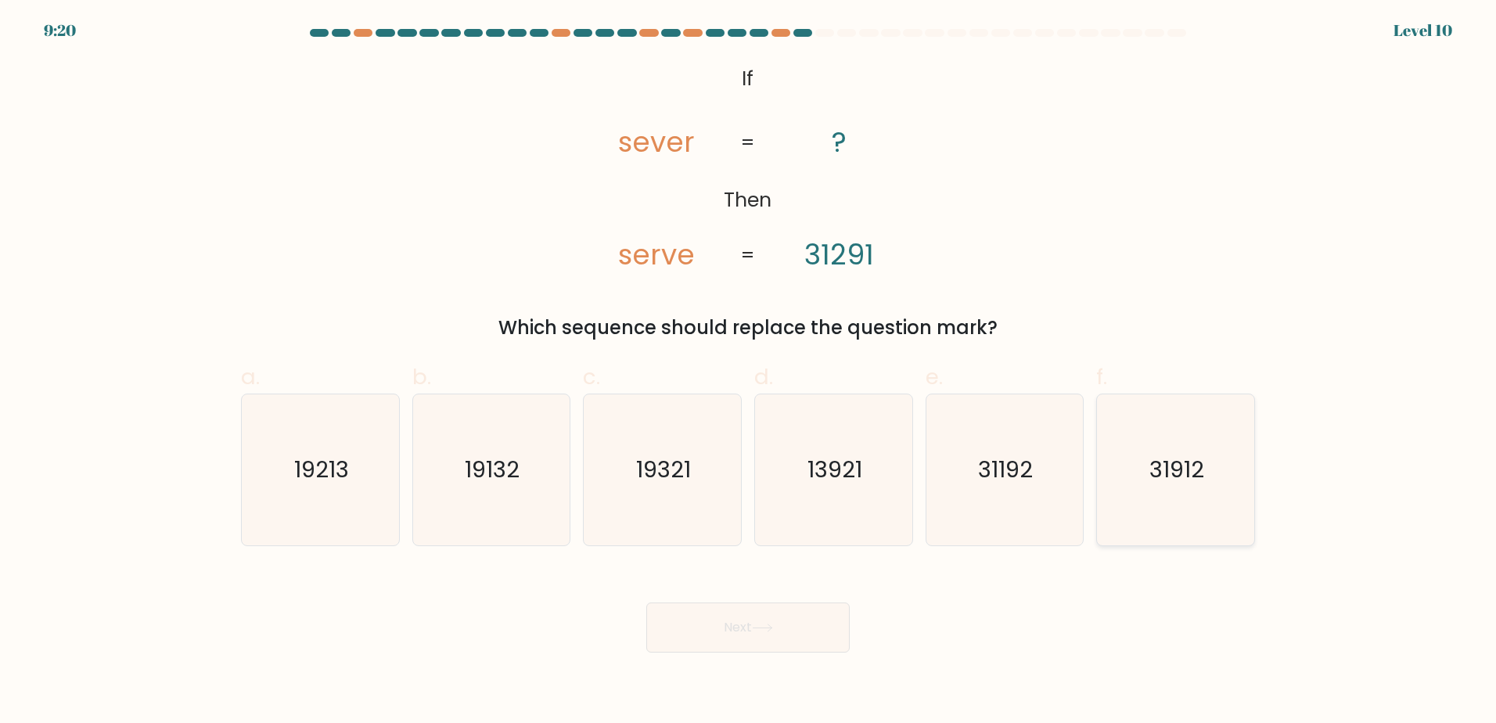
click at [1135, 492] on icon "31912" at bounding box center [1175, 469] width 151 height 151
click at [749, 372] on input "f. 31912" at bounding box center [748, 367] width 1 height 10
radio input "true"
click at [795, 632] on button "Next" at bounding box center [747, 628] width 203 height 50
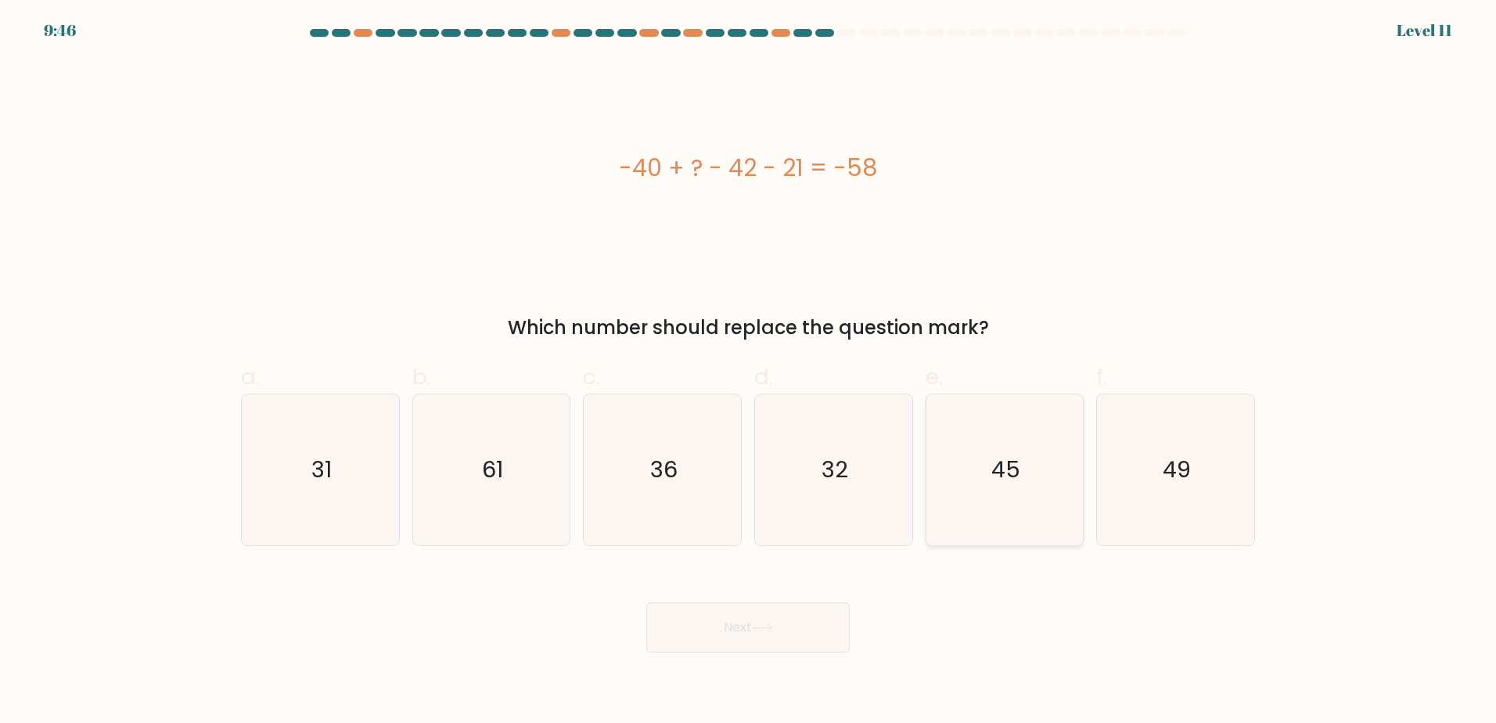
click at [1006, 462] on text "45" at bounding box center [1005, 469] width 29 height 31
click at [749, 372] on input "e. 45" at bounding box center [748, 367] width 1 height 10
radio input "true"
click at [823, 644] on button "Next" at bounding box center [747, 628] width 203 height 50
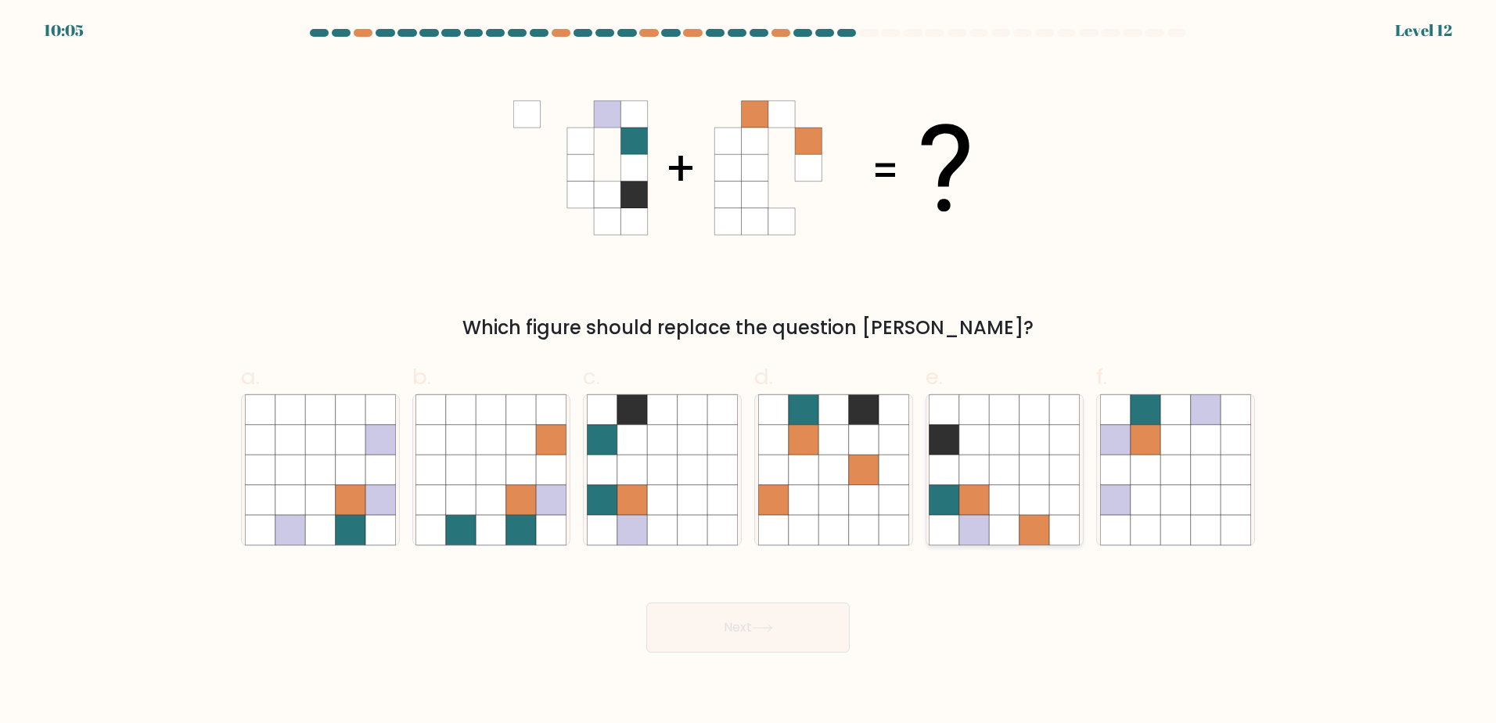
click at [991, 509] on icon at bounding box center [1005, 499] width 30 height 30
click at [749, 372] on input "e." at bounding box center [748, 367] width 1 height 10
radio input "true"
click at [737, 643] on button "Next" at bounding box center [747, 628] width 203 height 50
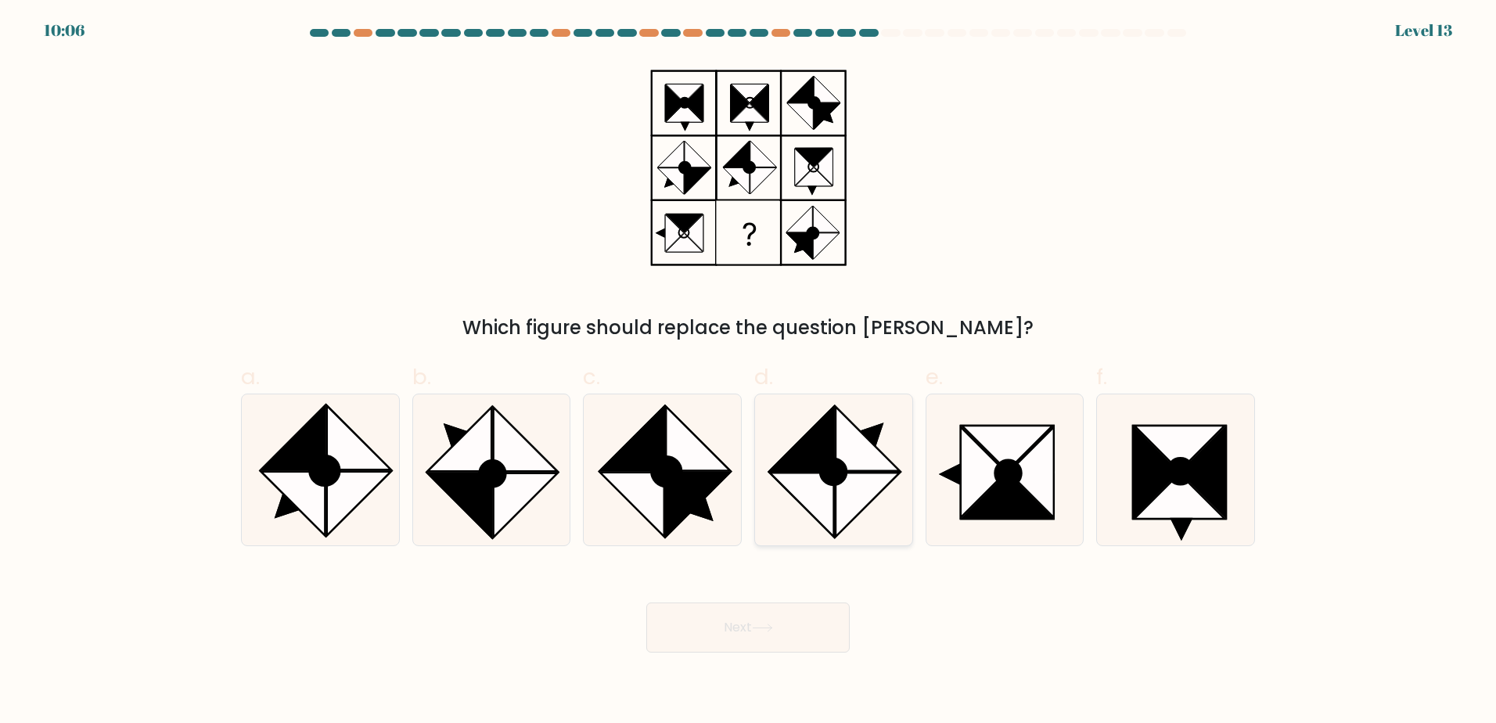
click at [851, 489] on icon at bounding box center [868, 505] width 64 height 64
click at [749, 372] on input "d." at bounding box center [748, 367] width 1 height 10
radio input "true"
click at [801, 600] on div "Next" at bounding box center [748, 609] width 1033 height 88
click at [803, 614] on button "Next" at bounding box center [747, 628] width 203 height 50
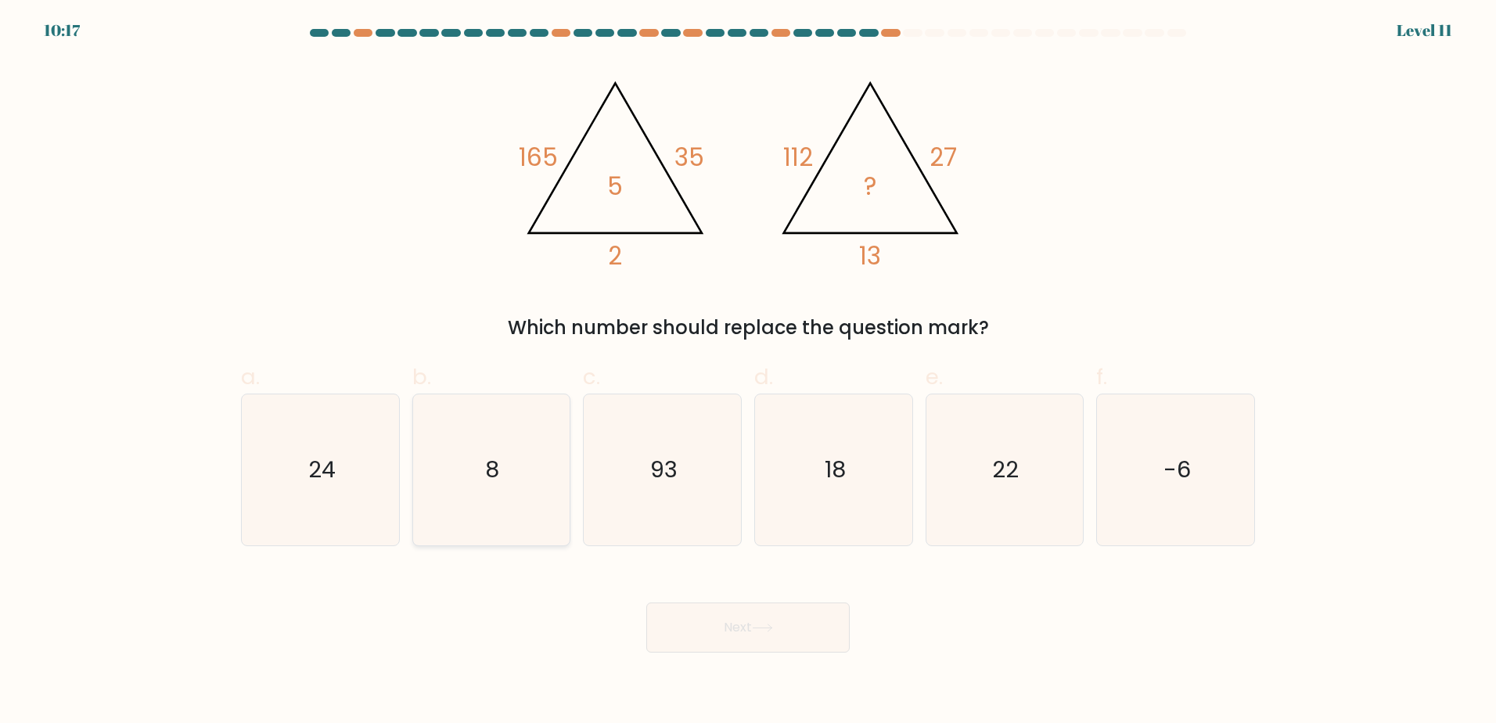
click at [459, 446] on icon "8" at bounding box center [491, 469] width 151 height 151
click at [748, 372] on input "b. 8" at bounding box center [748, 367] width 1 height 10
radio input "true"
click at [804, 629] on button "Next" at bounding box center [747, 628] width 203 height 50
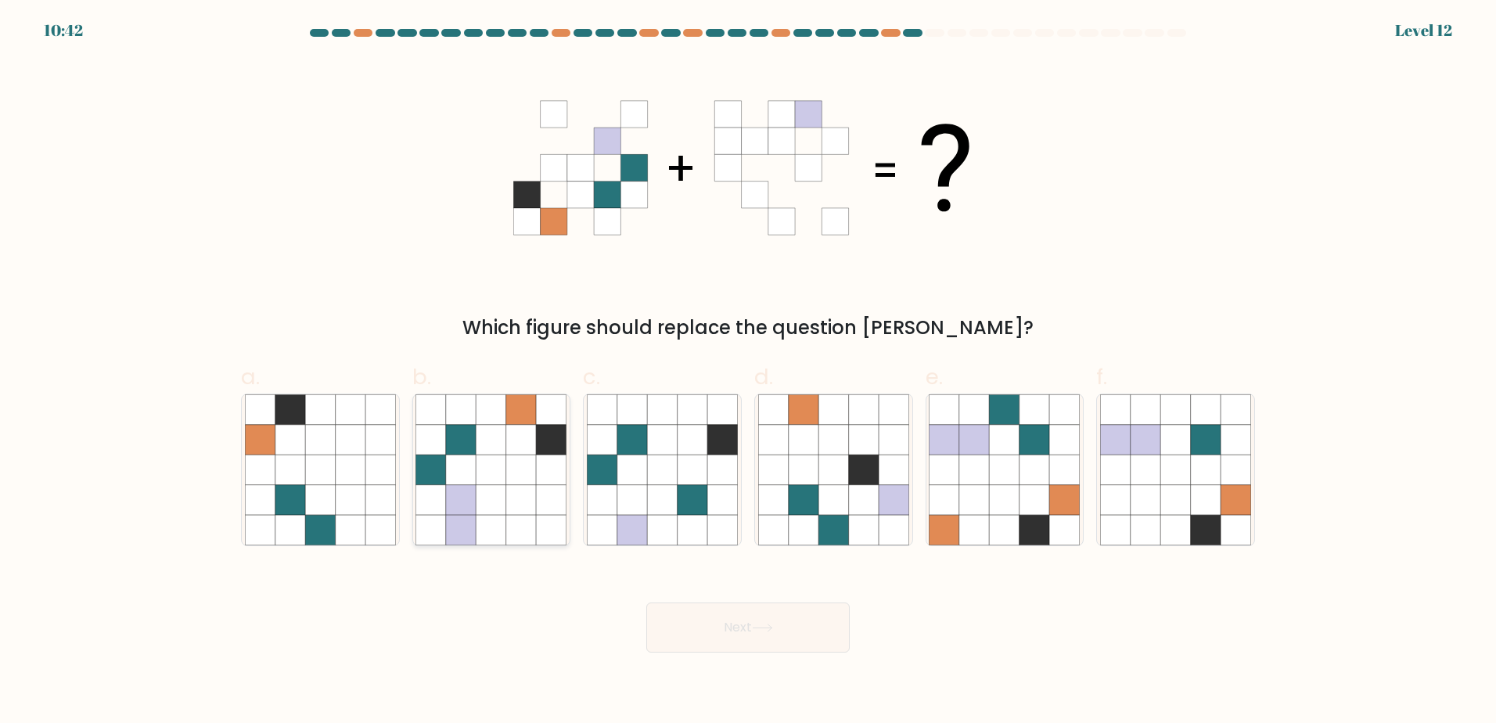
click at [487, 506] on icon at bounding box center [492, 499] width 30 height 30
click at [748, 372] on input "b." at bounding box center [748, 367] width 1 height 10
radio input "true"
click at [700, 639] on button "Next" at bounding box center [747, 628] width 203 height 50
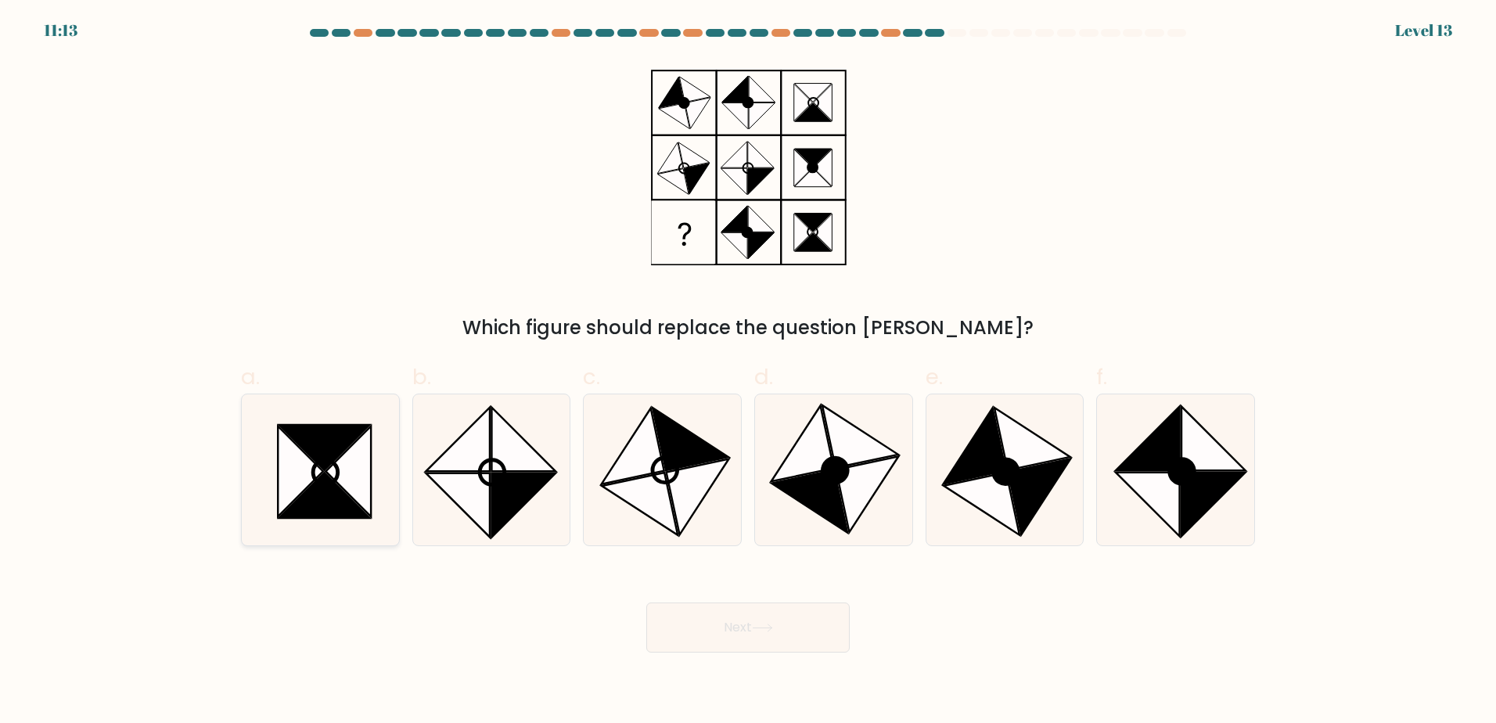
click at [322, 458] on icon at bounding box center [324, 446] width 90 height 45
click at [748, 372] on input "a." at bounding box center [748, 367] width 1 height 10
radio input "true"
click at [707, 649] on button "Next" at bounding box center [747, 628] width 203 height 50
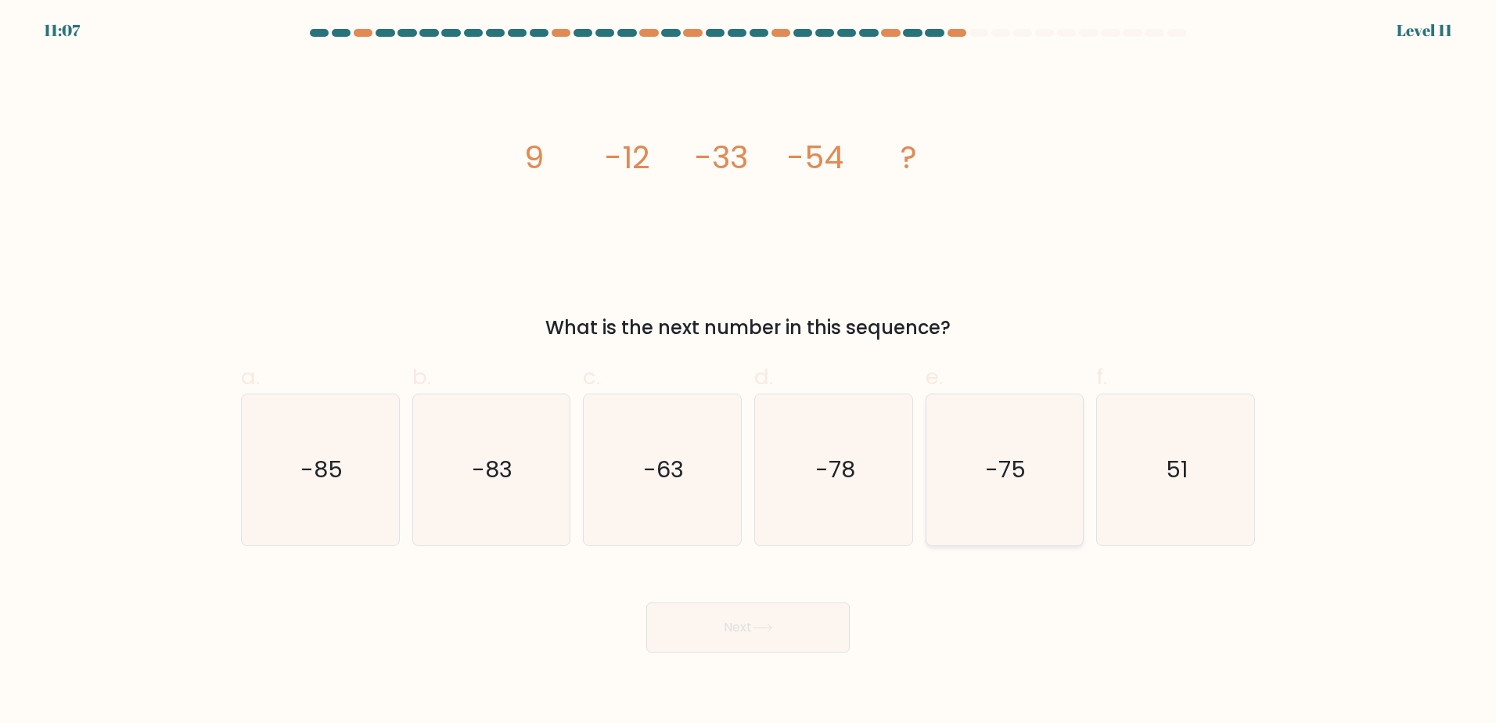
click at [964, 431] on icon "-75" at bounding box center [1004, 469] width 151 height 151
click at [749, 372] on input "e. -75" at bounding box center [748, 367] width 1 height 10
radio input "true"
click at [812, 649] on button "Next" at bounding box center [747, 628] width 203 height 50
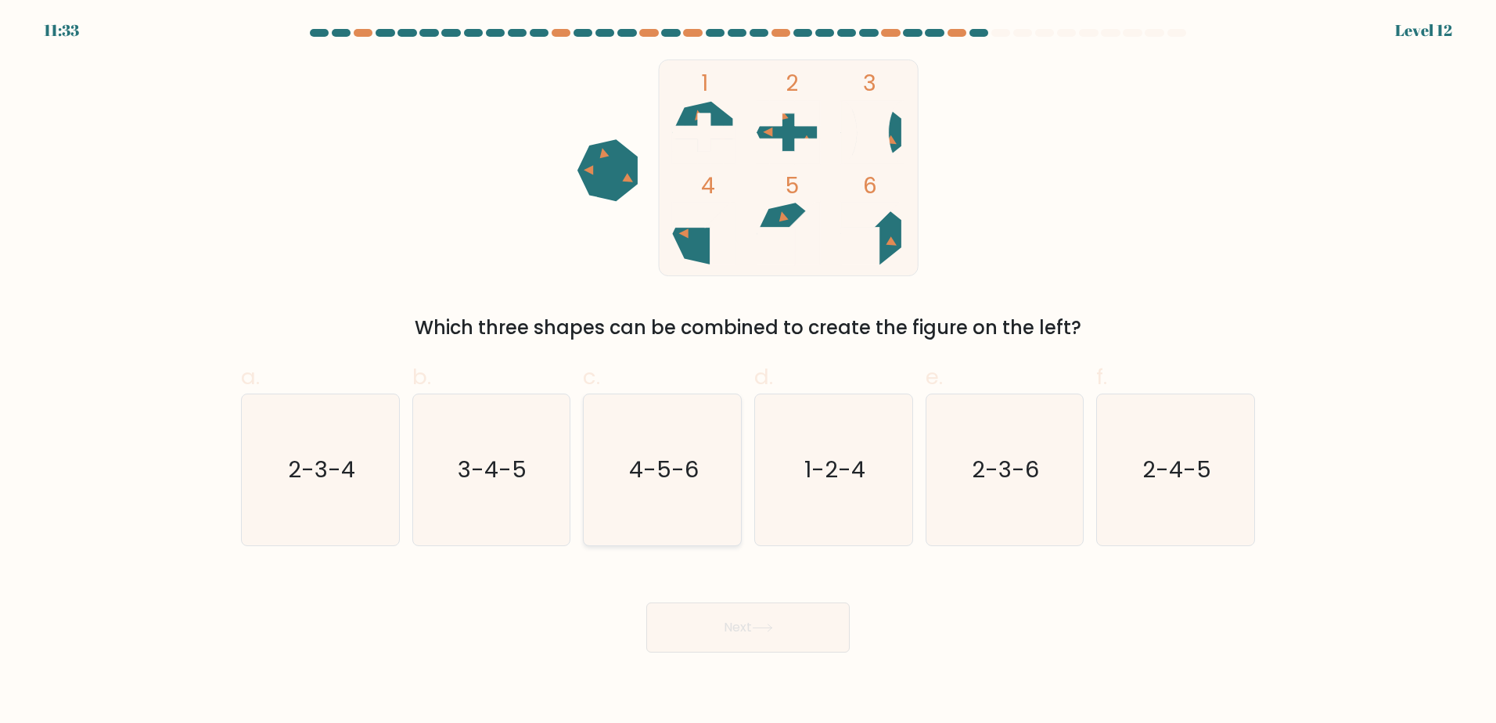
click at [723, 466] on icon "4-5-6" at bounding box center [662, 469] width 151 height 151
click at [748, 372] on input "c. 4-5-6" at bounding box center [748, 367] width 1 height 10
radio input "true"
click at [791, 648] on button "Next" at bounding box center [747, 628] width 203 height 50
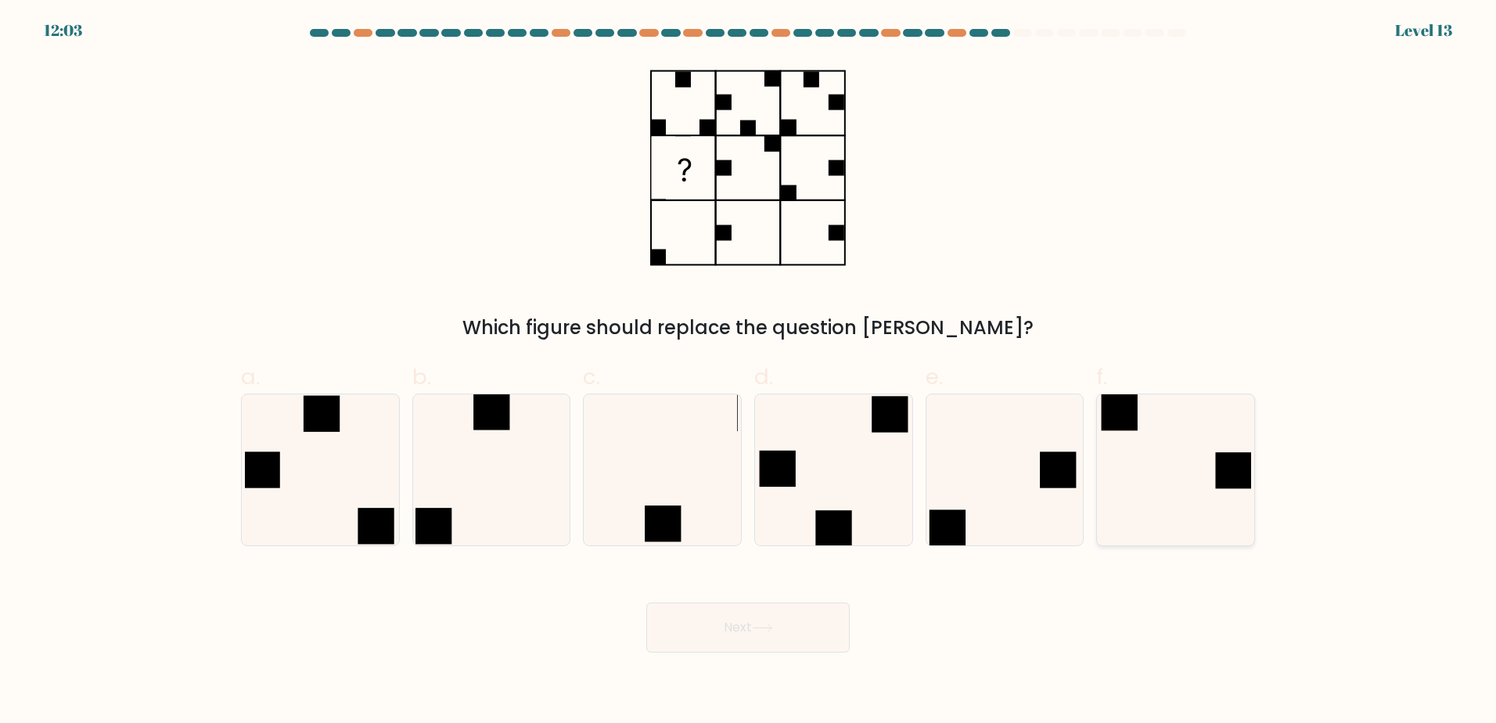
click at [1171, 483] on icon at bounding box center [1175, 469] width 151 height 151
click at [749, 372] on input "f." at bounding box center [748, 367] width 1 height 10
radio input "true"
click at [801, 631] on button "Next" at bounding box center [747, 628] width 203 height 50
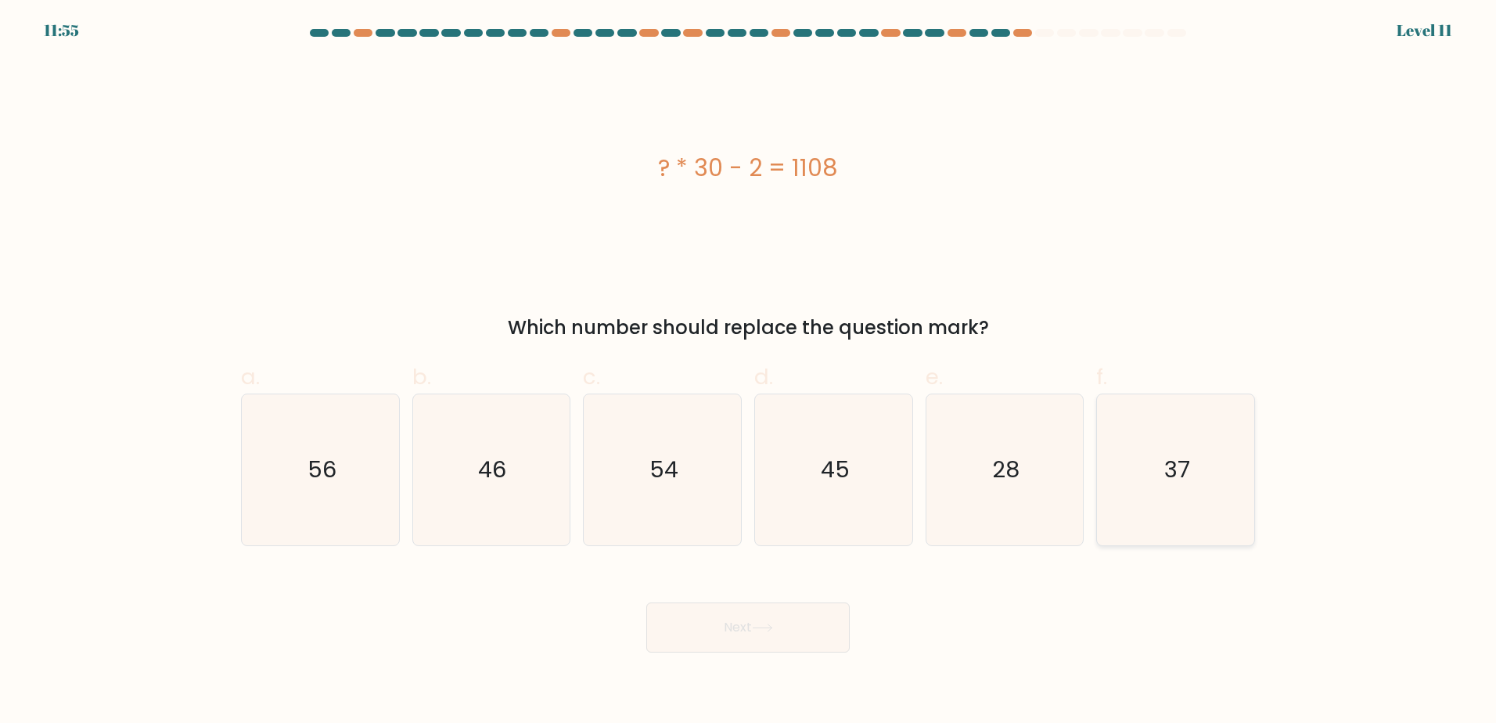
click at [1208, 488] on icon "37" at bounding box center [1175, 469] width 151 height 151
click at [749, 372] on input "f. 37" at bounding box center [748, 367] width 1 height 10
radio input "true"
click at [808, 633] on button "Next" at bounding box center [747, 628] width 203 height 50
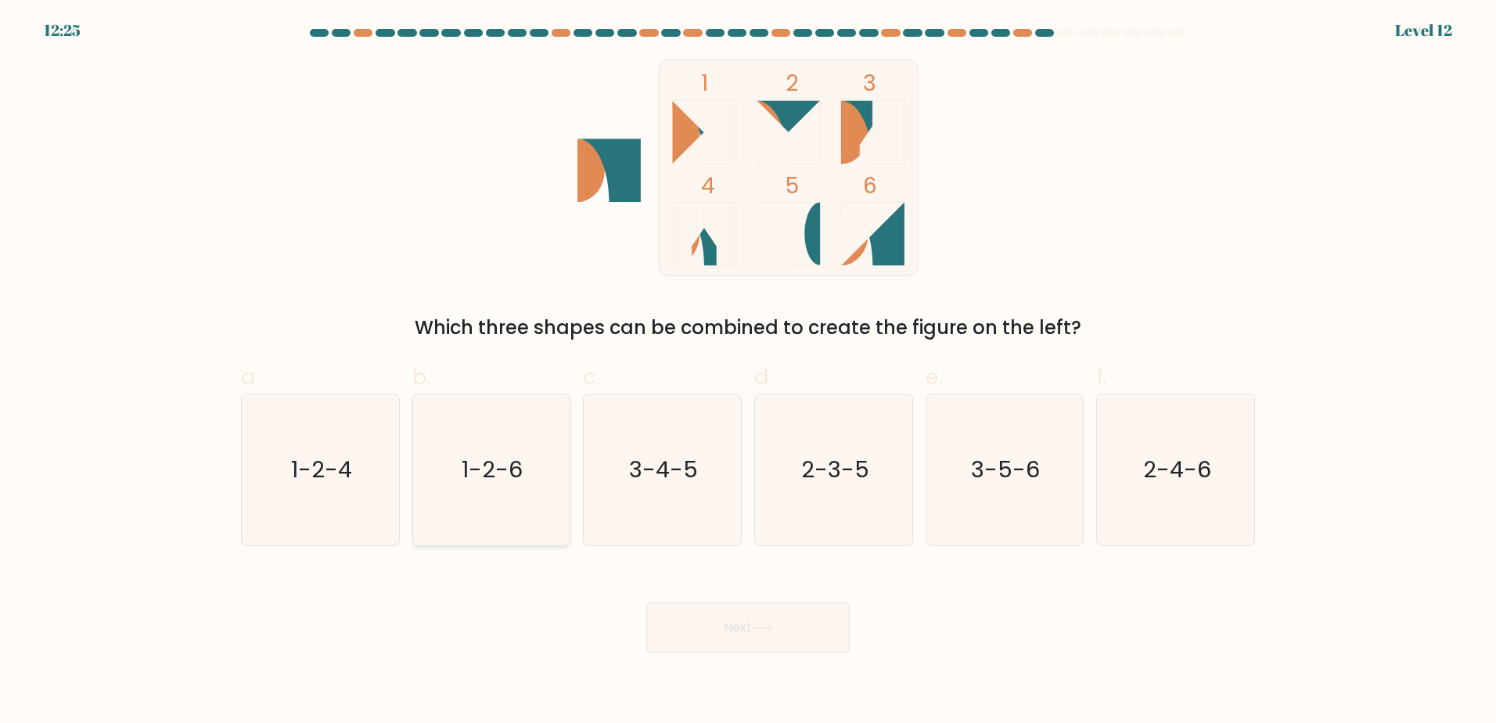
click at [473, 462] on text "1-2-6" at bounding box center [492, 469] width 61 height 31
click at [748, 372] on input "b. 1-2-6" at bounding box center [748, 367] width 1 height 10
radio input "true"
click at [737, 632] on button "Next" at bounding box center [747, 628] width 203 height 50
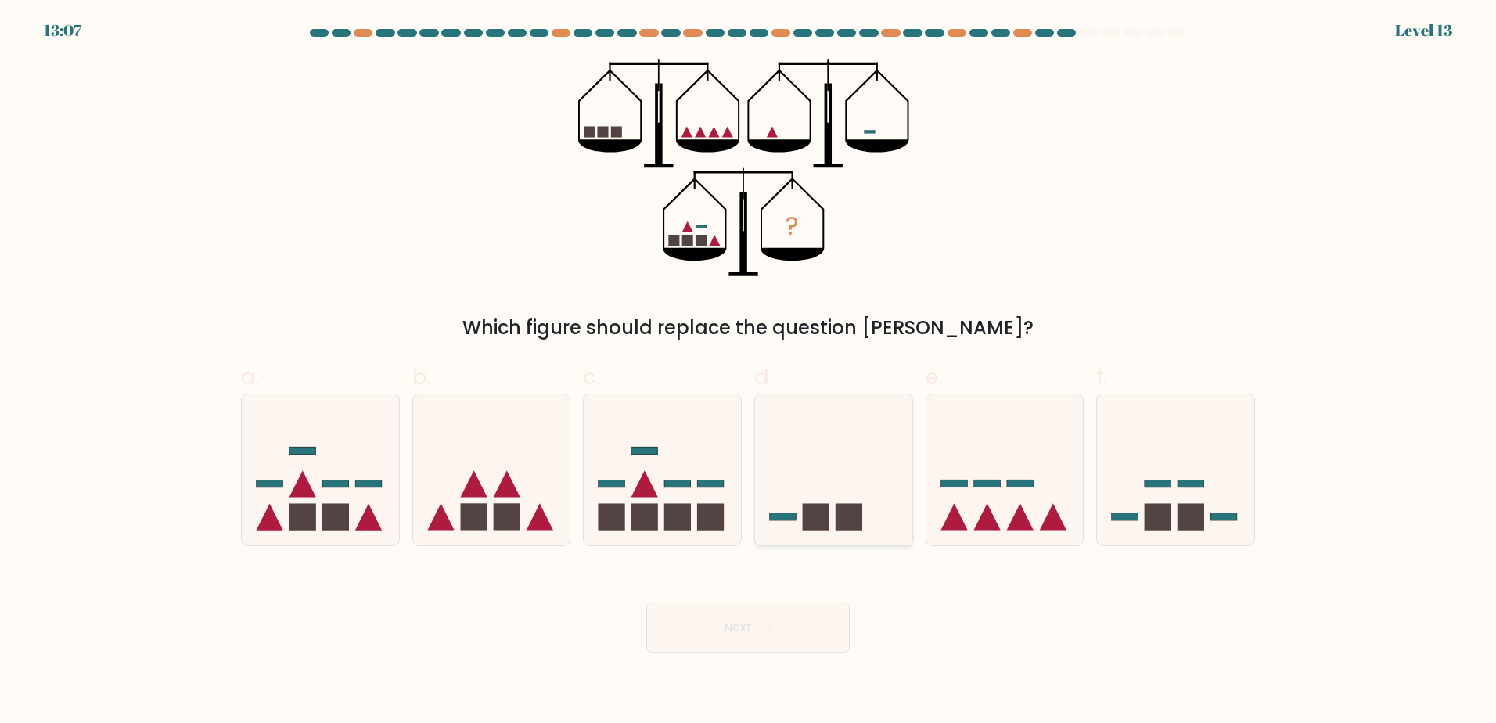
click at [854, 473] on icon at bounding box center [833, 470] width 157 height 130
click at [749, 372] on input "d." at bounding box center [748, 367] width 1 height 10
radio input "true"
click at [801, 592] on div "Next" at bounding box center [748, 609] width 1033 height 88
click at [802, 621] on button "Next" at bounding box center [747, 628] width 203 height 50
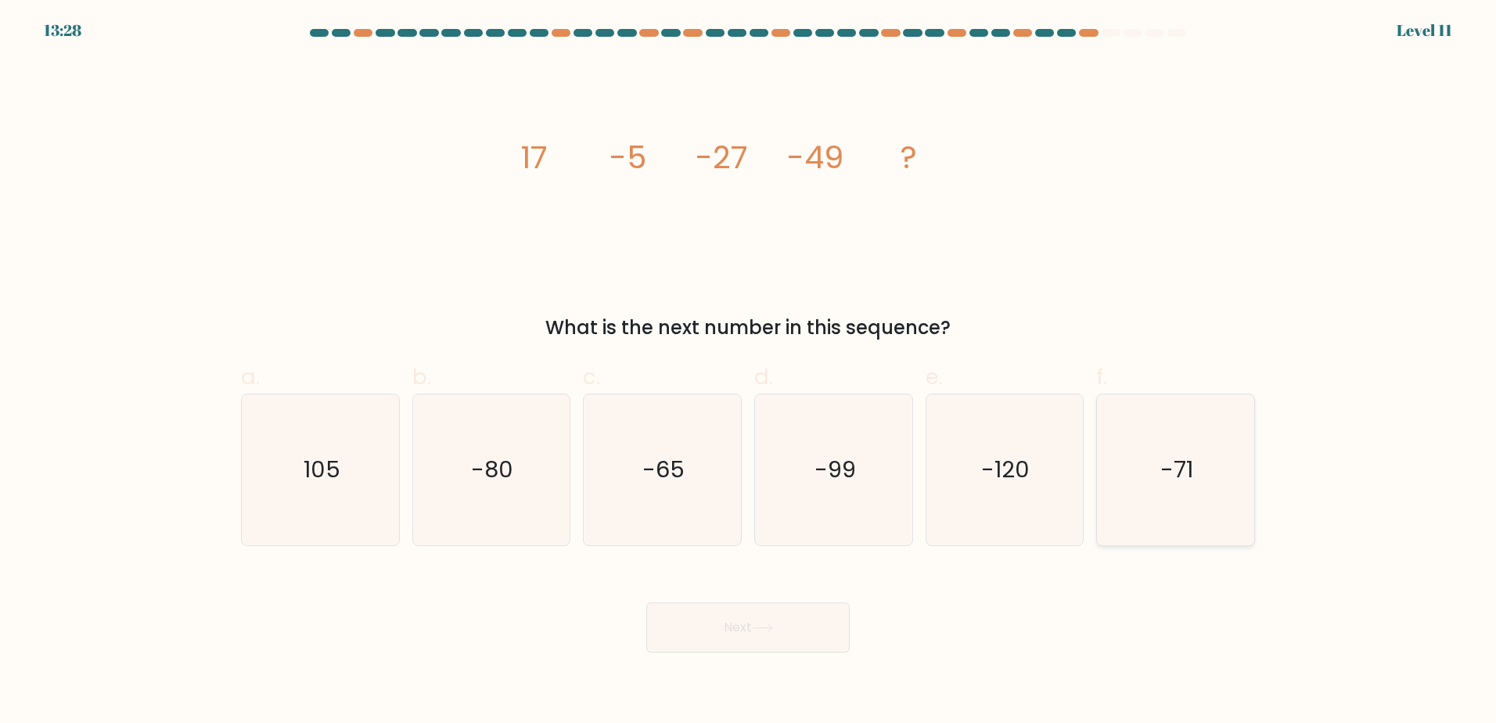
click at [1229, 473] on icon "-71" at bounding box center [1175, 469] width 151 height 151
click at [749, 372] on input "f. -71" at bounding box center [748, 367] width 1 height 10
radio input "true"
click at [833, 634] on button "Next" at bounding box center [747, 628] width 203 height 50
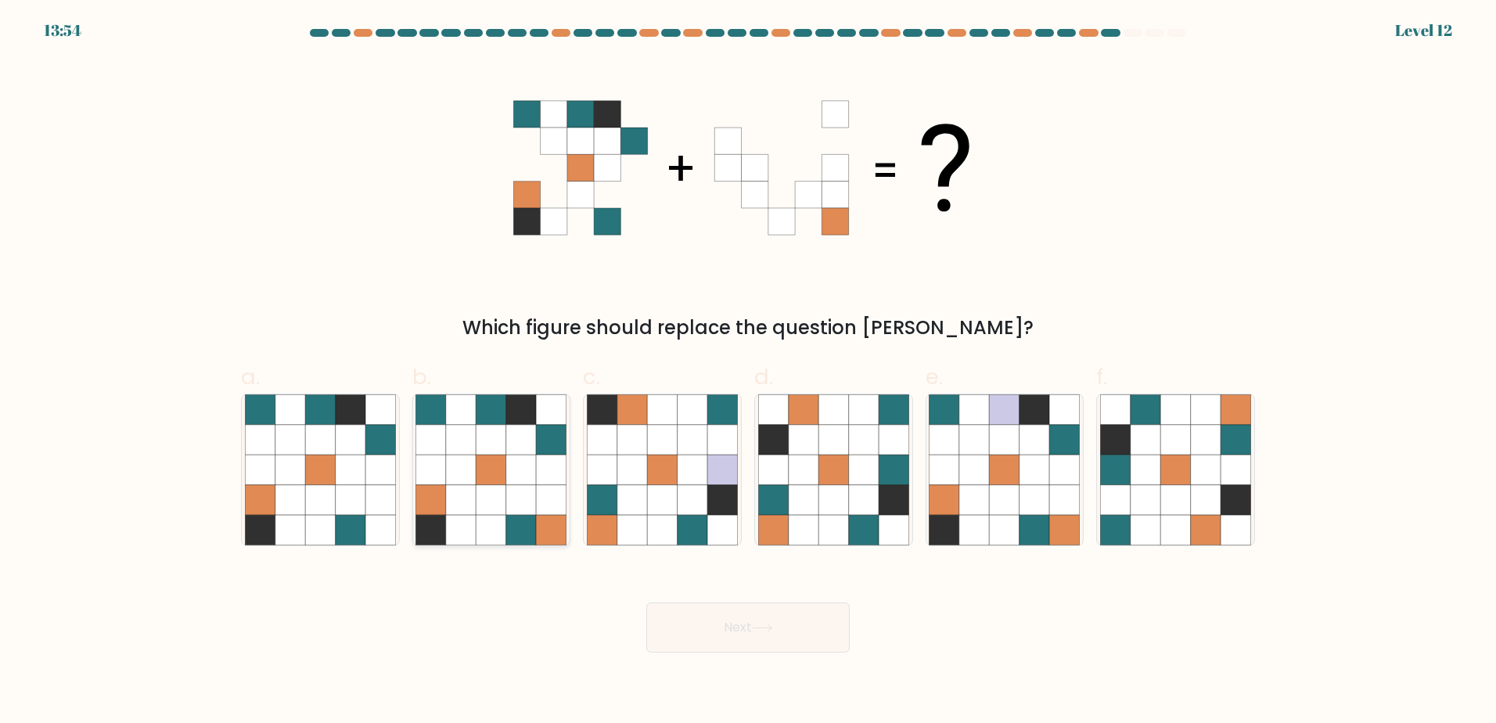
click at [552, 532] on icon at bounding box center [552, 530] width 30 height 30
click at [748, 372] on input "b." at bounding box center [748, 367] width 1 height 10
radio input "true"
click at [698, 620] on button "Next" at bounding box center [747, 628] width 203 height 50
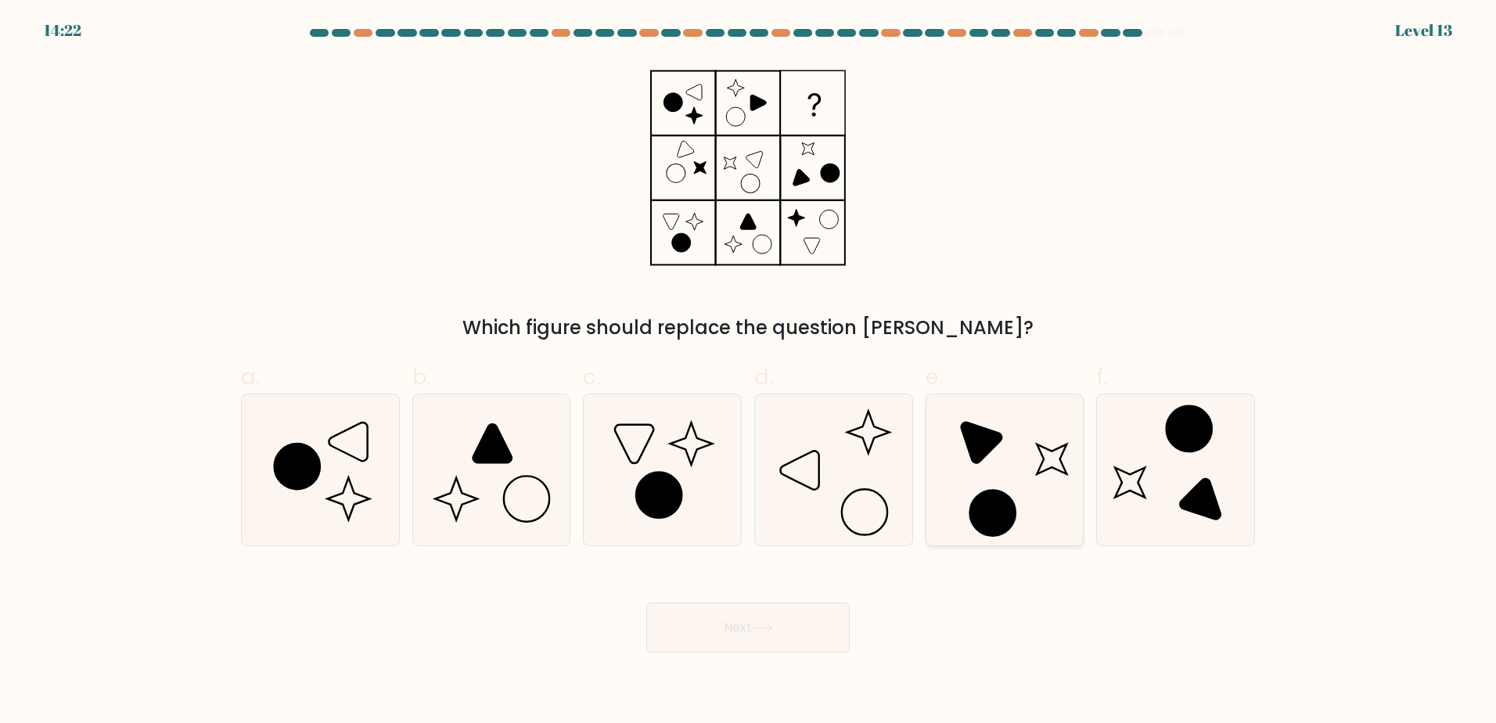
click at [990, 498] on circle at bounding box center [993, 512] width 64 height 64
click at [749, 372] on input "e." at bounding box center [748, 367] width 1 height 10
radio input "true"
click at [841, 617] on button "Next" at bounding box center [747, 628] width 203 height 50
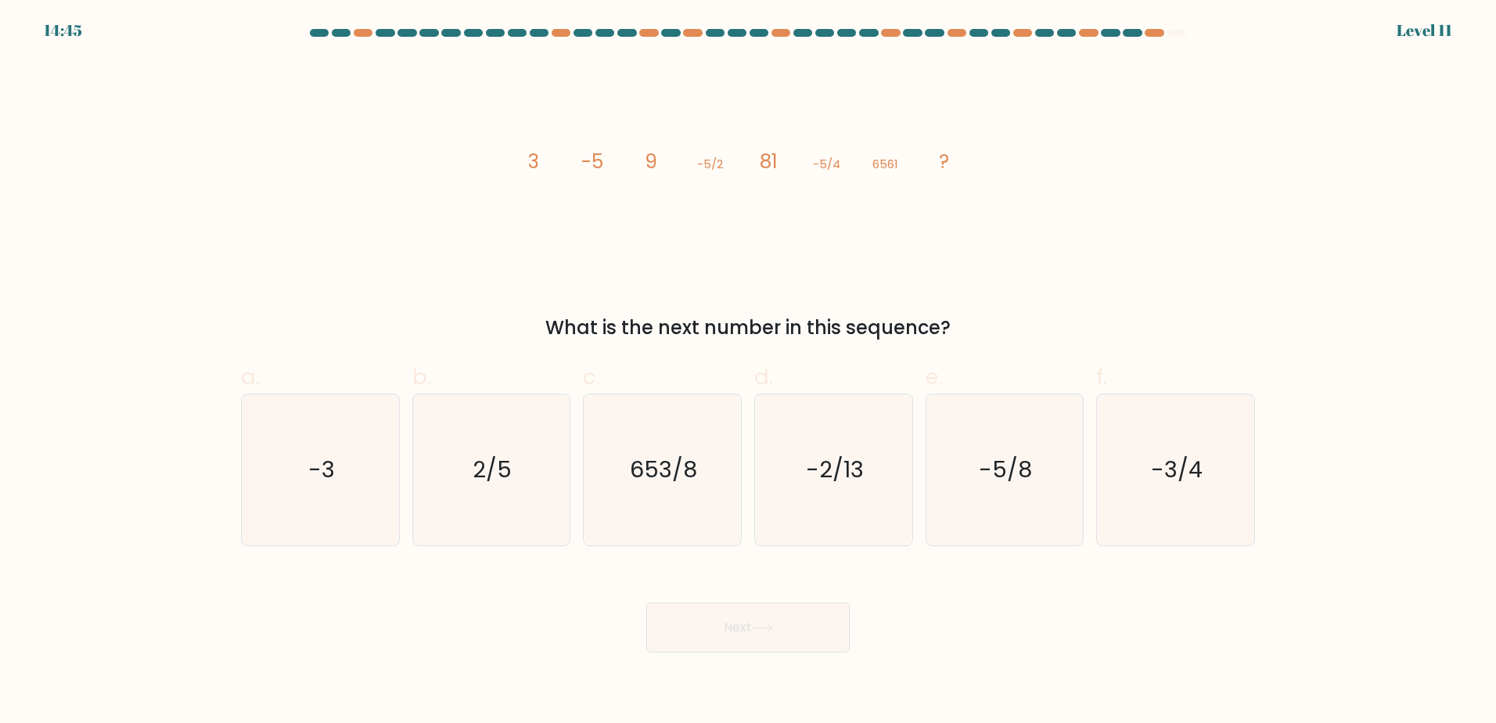
click at [1276, 473] on form at bounding box center [748, 341] width 1496 height 624
click at [1232, 466] on icon "-3/4" at bounding box center [1175, 469] width 151 height 151
click at [749, 372] on input "f. -3/4" at bounding box center [748, 367] width 1 height 10
radio input "true"
click at [815, 635] on button "Next" at bounding box center [747, 628] width 203 height 50
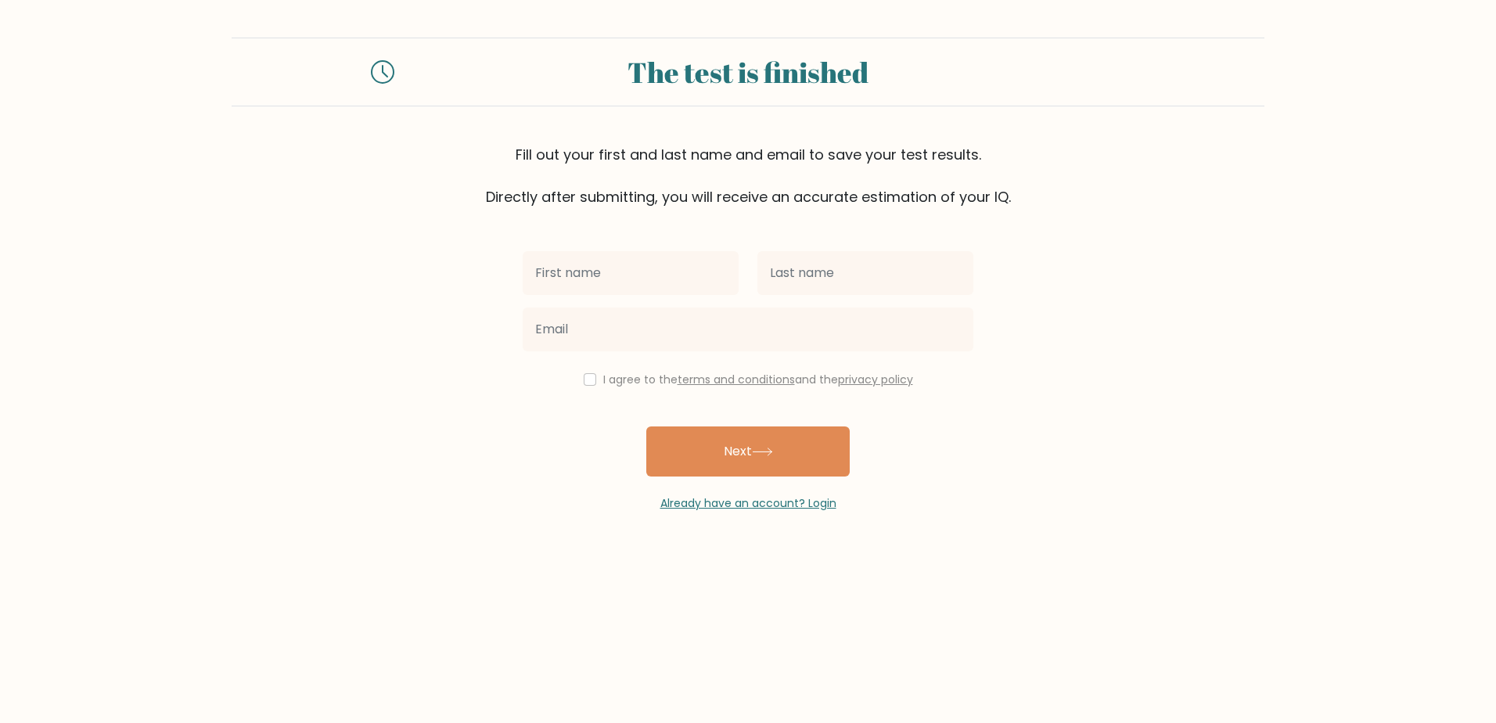
type input "[PERSON_NAME]"
type input "Eckert"
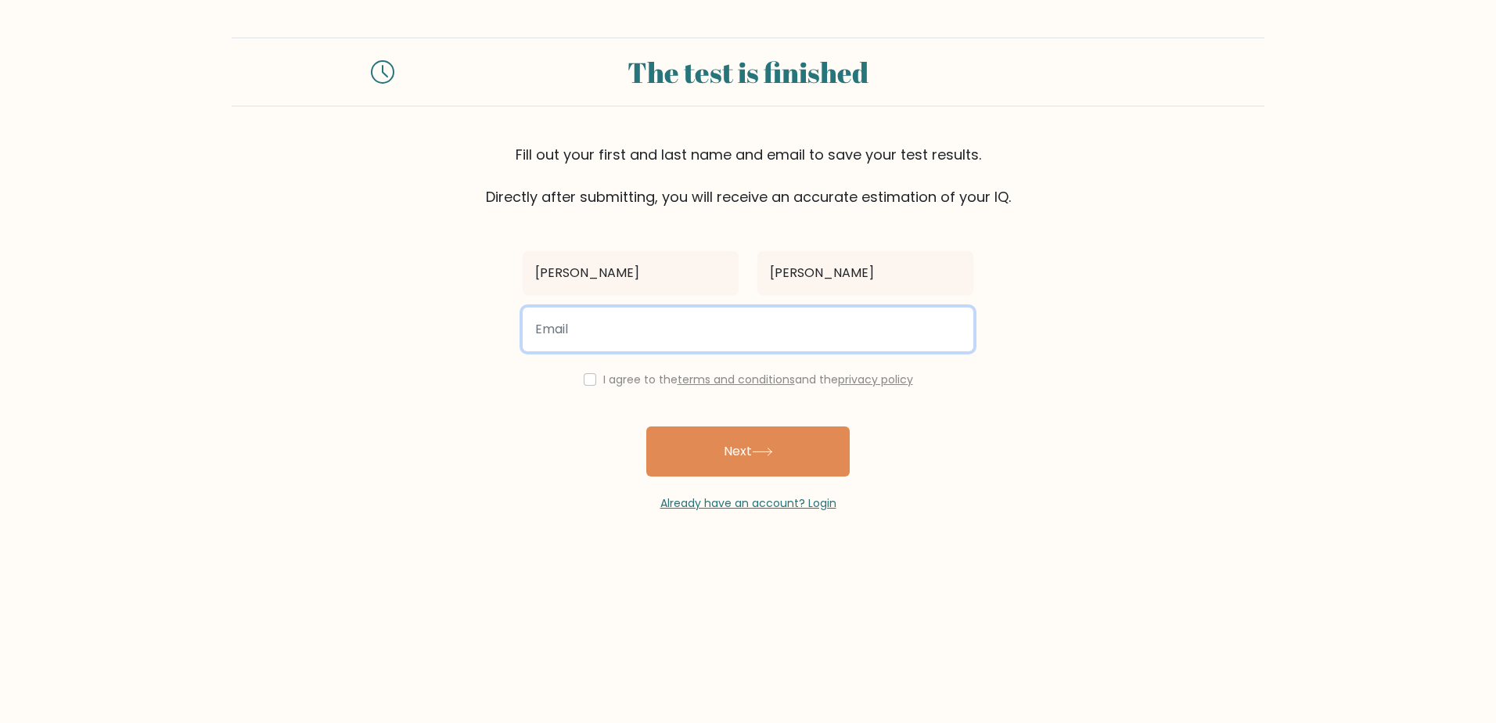
type input "arizonarunaway95@yahoo.com"
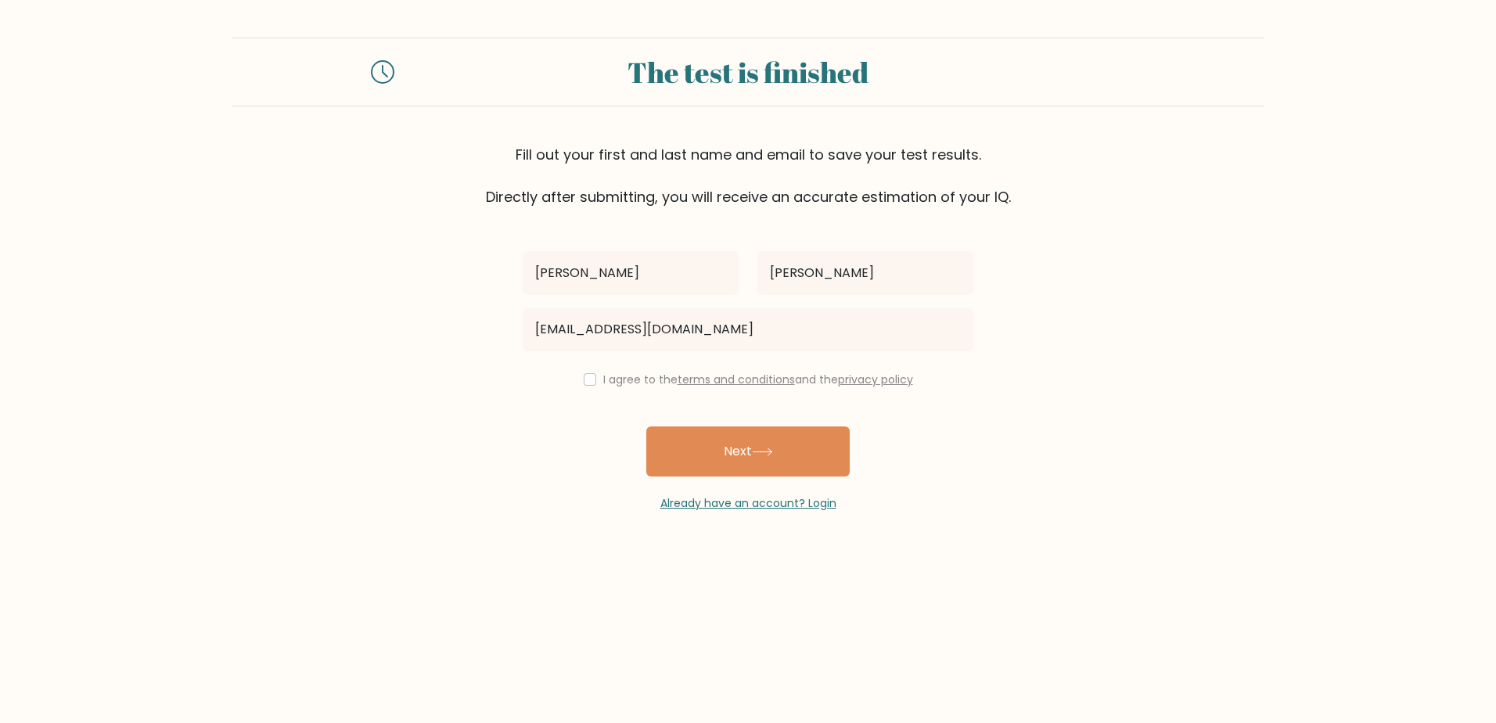
click at [578, 388] on div "I agree to the terms and conditions and the privacy policy" at bounding box center [748, 379] width 470 height 19
click at [589, 376] on input "checkbox" at bounding box center [590, 379] width 13 height 13
checkbox input "true"
click at [728, 454] on button "Next" at bounding box center [747, 451] width 203 height 50
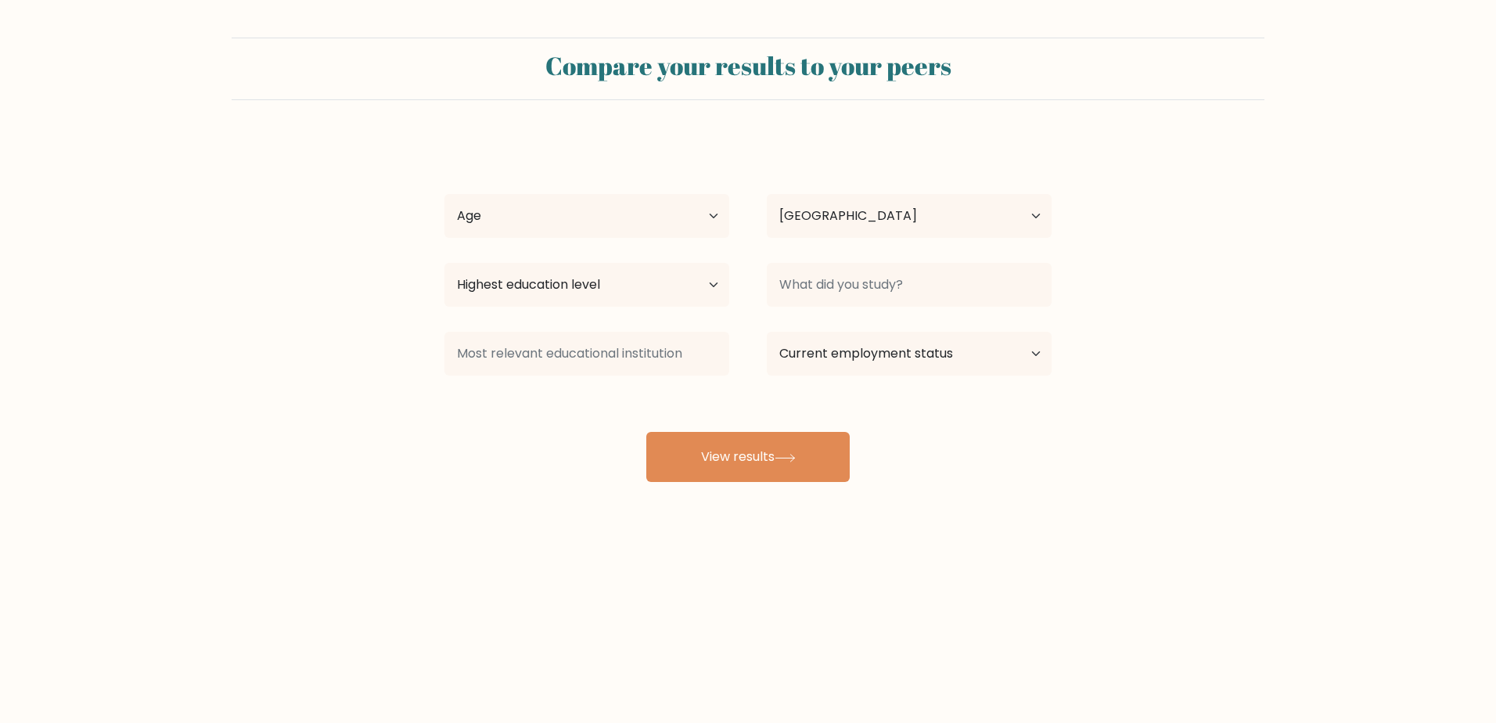
select select "US"
click at [713, 232] on select "Age Under 18 years old 18-24 years old 25-34 years old 35-44 years old 45-54 ye…" at bounding box center [586, 216] width 285 height 44
select select "25_34"
click at [444, 194] on select "Age Under 18 years old 18-24 years old 25-34 years old 35-44 years old 45-54 ye…" at bounding box center [586, 216] width 285 height 44
click at [576, 286] on select "Highest education level No schooling Primary Lower Secondary Upper Secondary Oc…" at bounding box center [586, 285] width 285 height 44
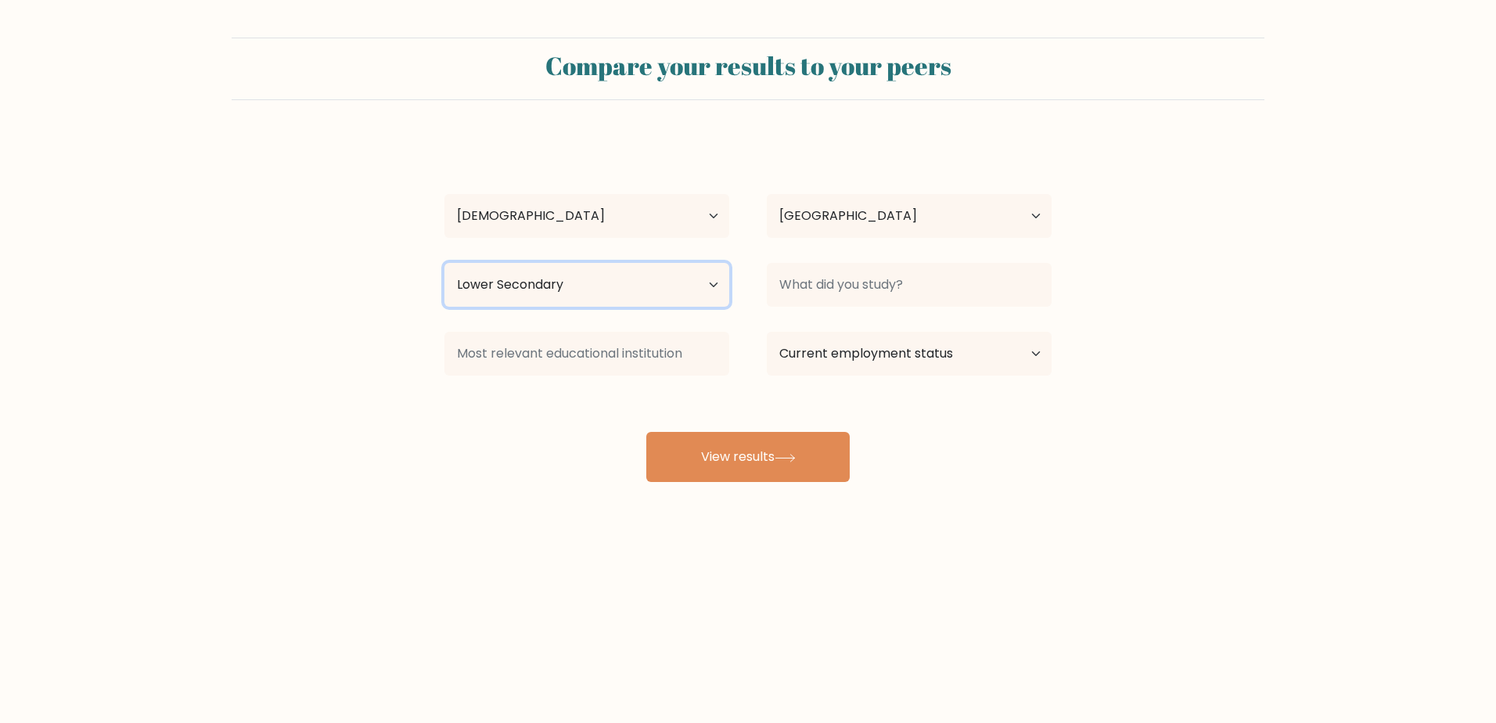
click at [444, 263] on select "Highest education level No schooling Primary Lower Secondary Upper Secondary Oc…" at bounding box center [586, 285] width 285 height 44
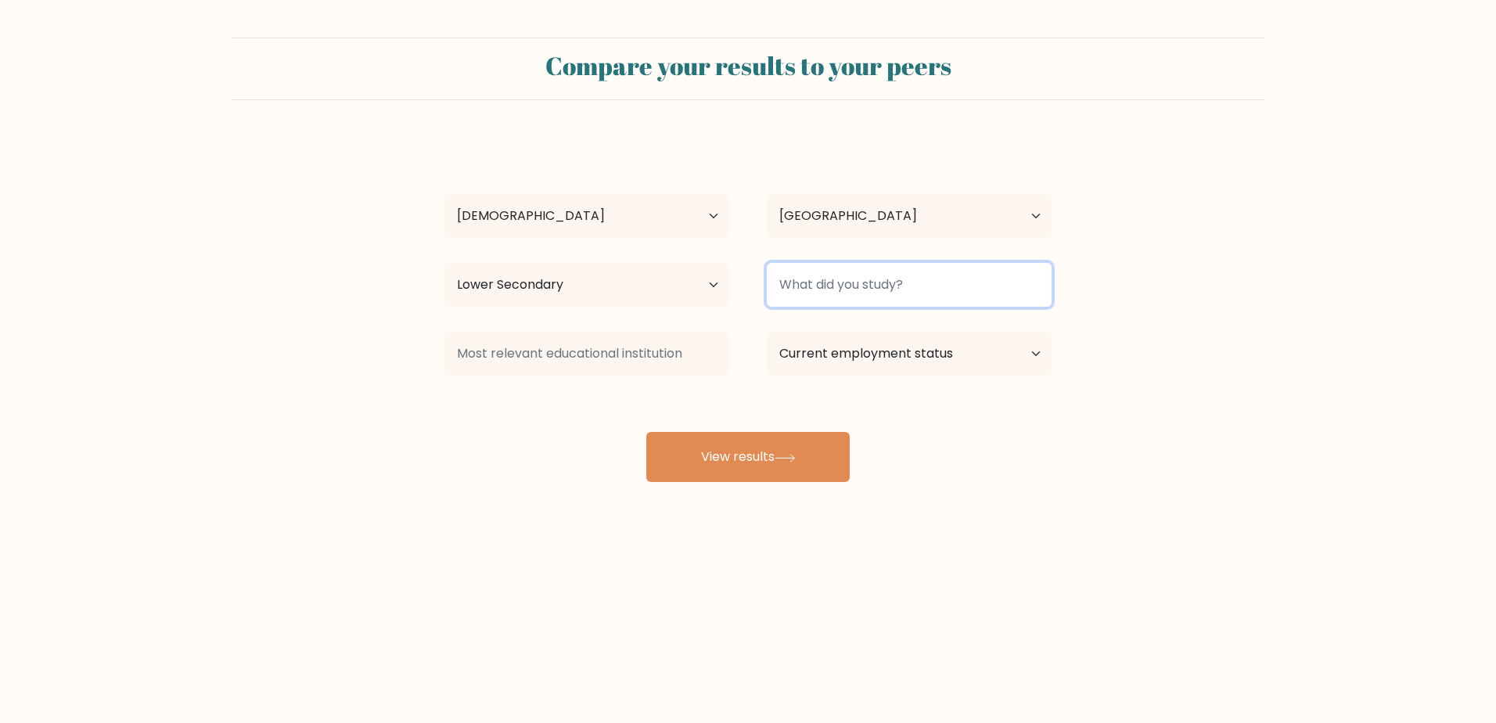
click at [952, 290] on input at bounding box center [909, 285] width 285 height 44
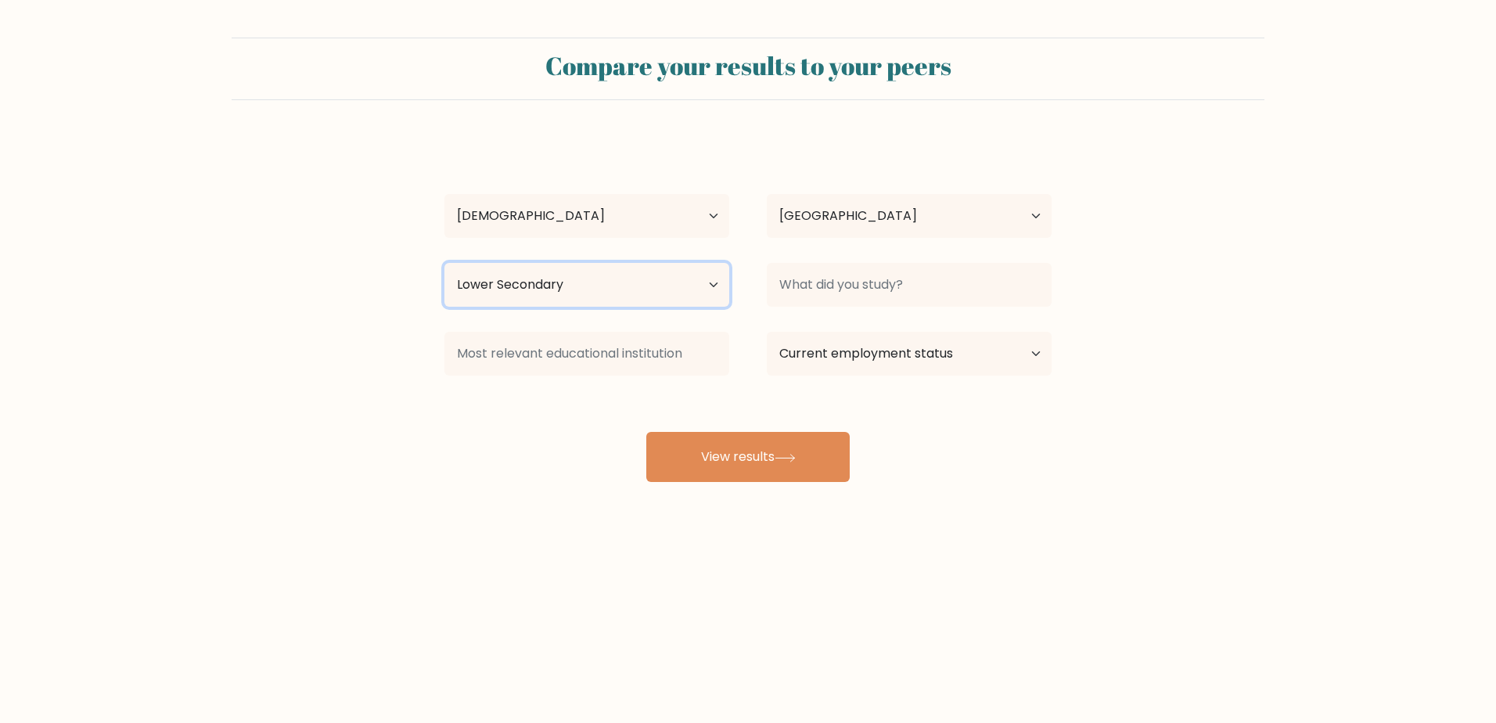
click at [689, 282] on select "Highest education level No schooling Primary Lower Secondary Upper Secondary Oc…" at bounding box center [586, 285] width 285 height 44
select select "upper_secondary"
click at [444, 263] on select "Highest education level No schooling Primary Lower Secondary Upper Secondary Oc…" at bounding box center [586, 285] width 285 height 44
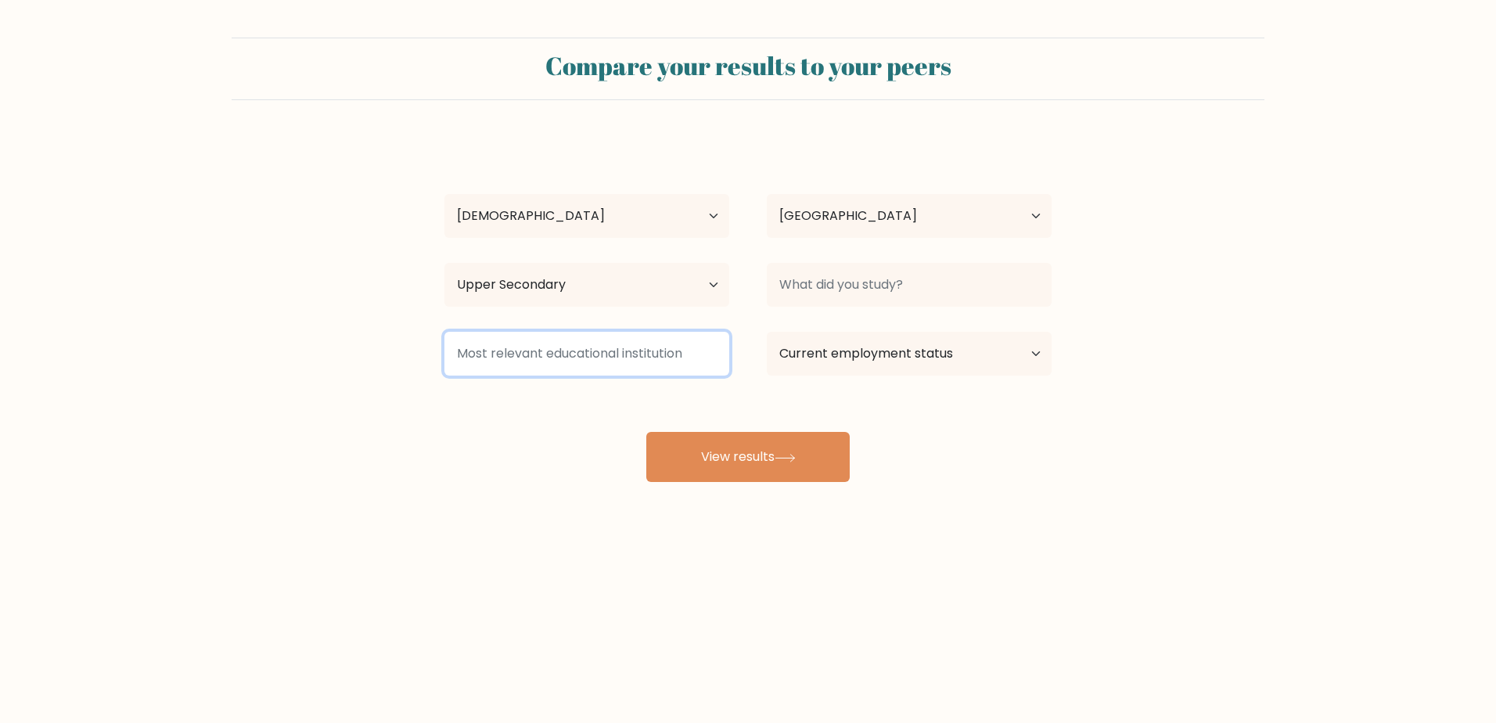
click at [670, 354] on input at bounding box center [586, 354] width 285 height 44
click at [839, 366] on select "Current employment status Employed Student Retired Other / prefer not to answer" at bounding box center [909, 354] width 285 height 44
select select "student"
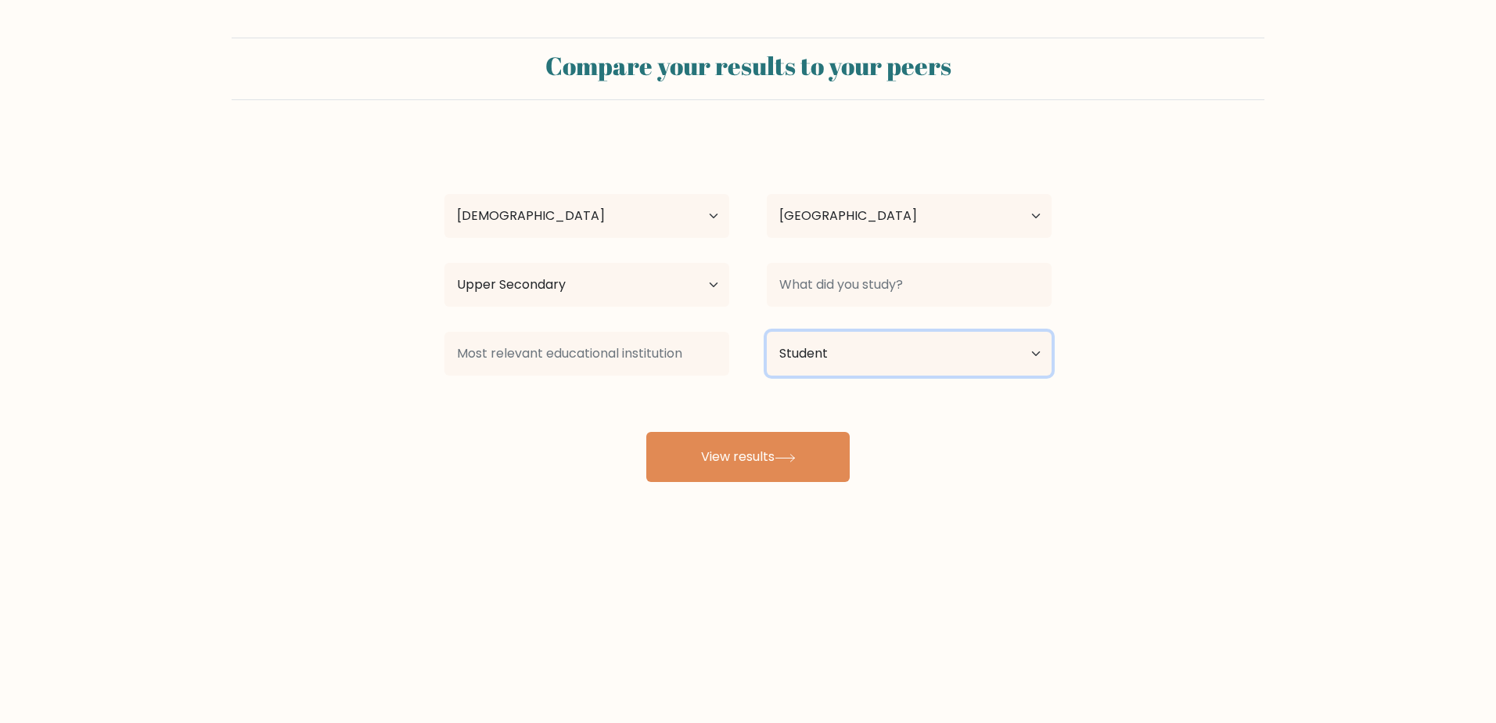
click at [767, 332] on select "Current employment status Employed Student Retired Other / prefer not to answer" at bounding box center [909, 354] width 285 height 44
click at [703, 284] on select "Highest education level No schooling Primary Lower Secondary Upper Secondary Oc…" at bounding box center [586, 285] width 285 height 44
click at [934, 416] on div "Bianca Eckert Age Under 18 years old 18-24 years old 25-34 years old 35-44 year…" at bounding box center [748, 310] width 626 height 344
click at [801, 443] on button "View results" at bounding box center [747, 457] width 203 height 50
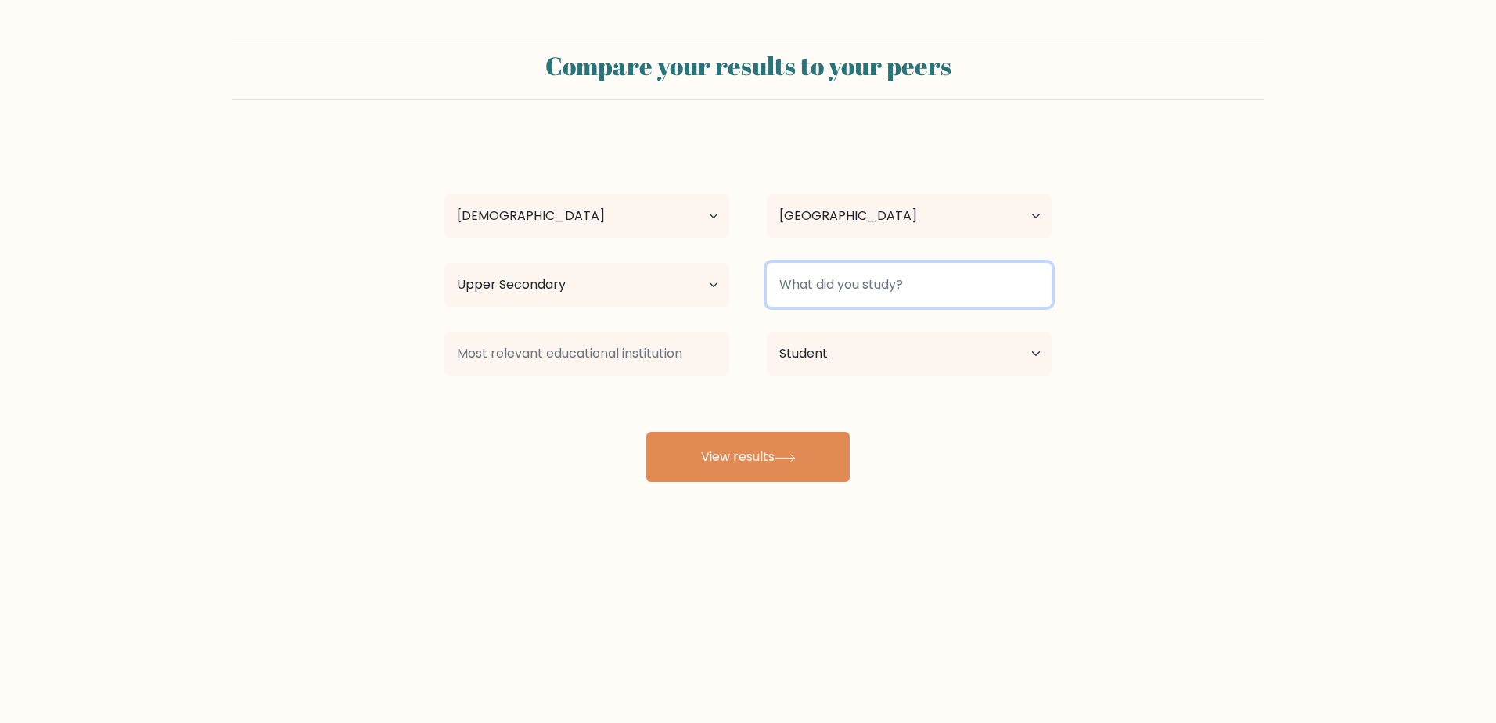
click at [870, 304] on input at bounding box center [909, 285] width 285 height 44
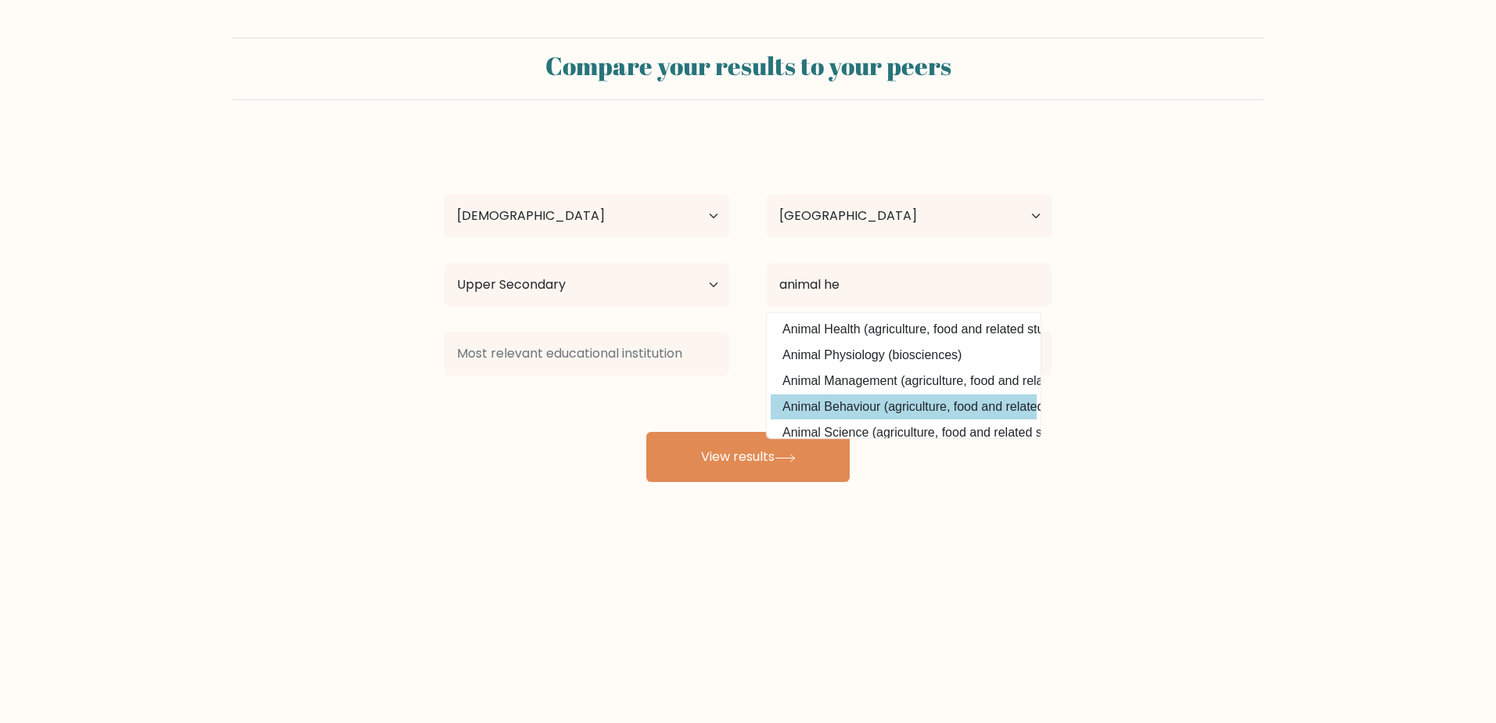
click at [840, 415] on option "Animal Behaviour (agriculture, food and related studies)" at bounding box center [904, 406] width 266 height 25
type input "Animal Behaviour"
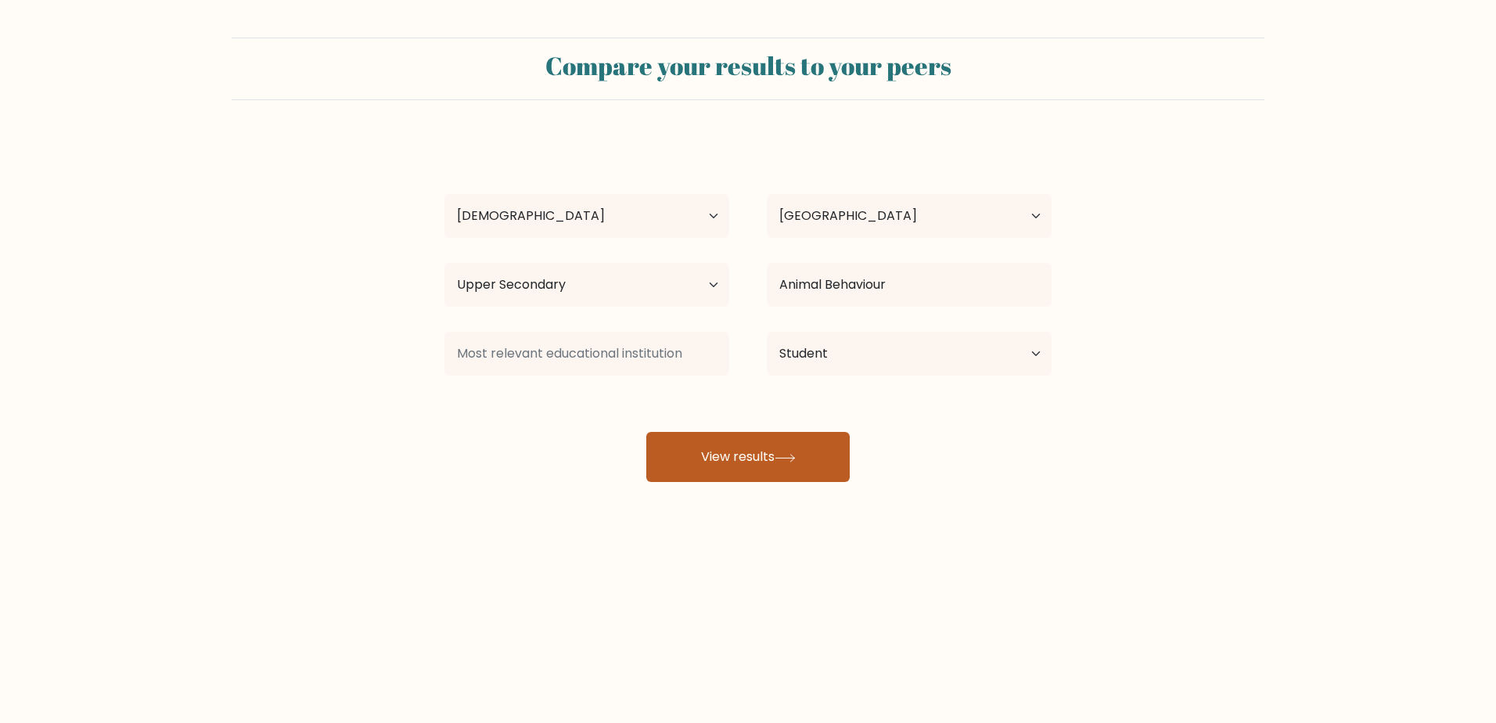
click at [777, 458] on button "View results" at bounding box center [747, 457] width 203 height 50
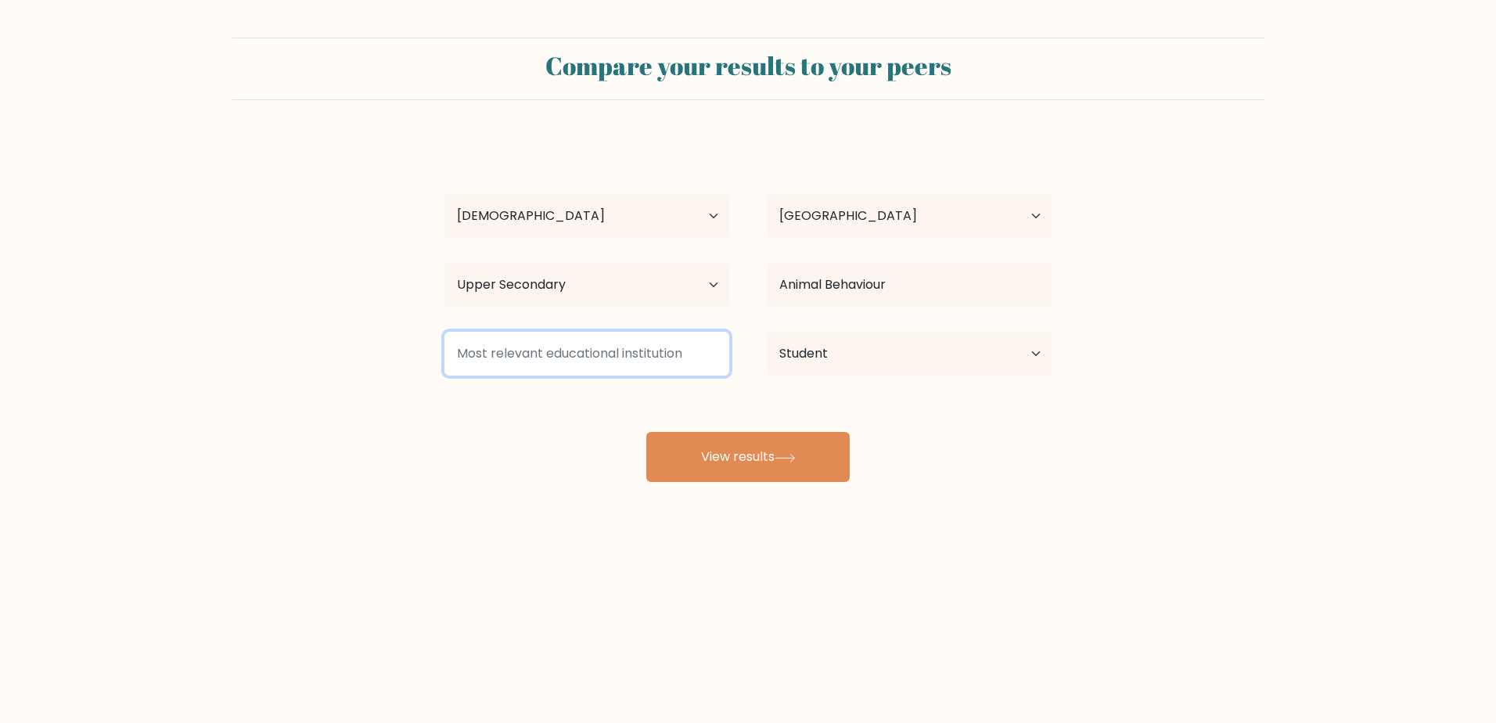
click at [657, 351] on input at bounding box center [586, 354] width 285 height 44
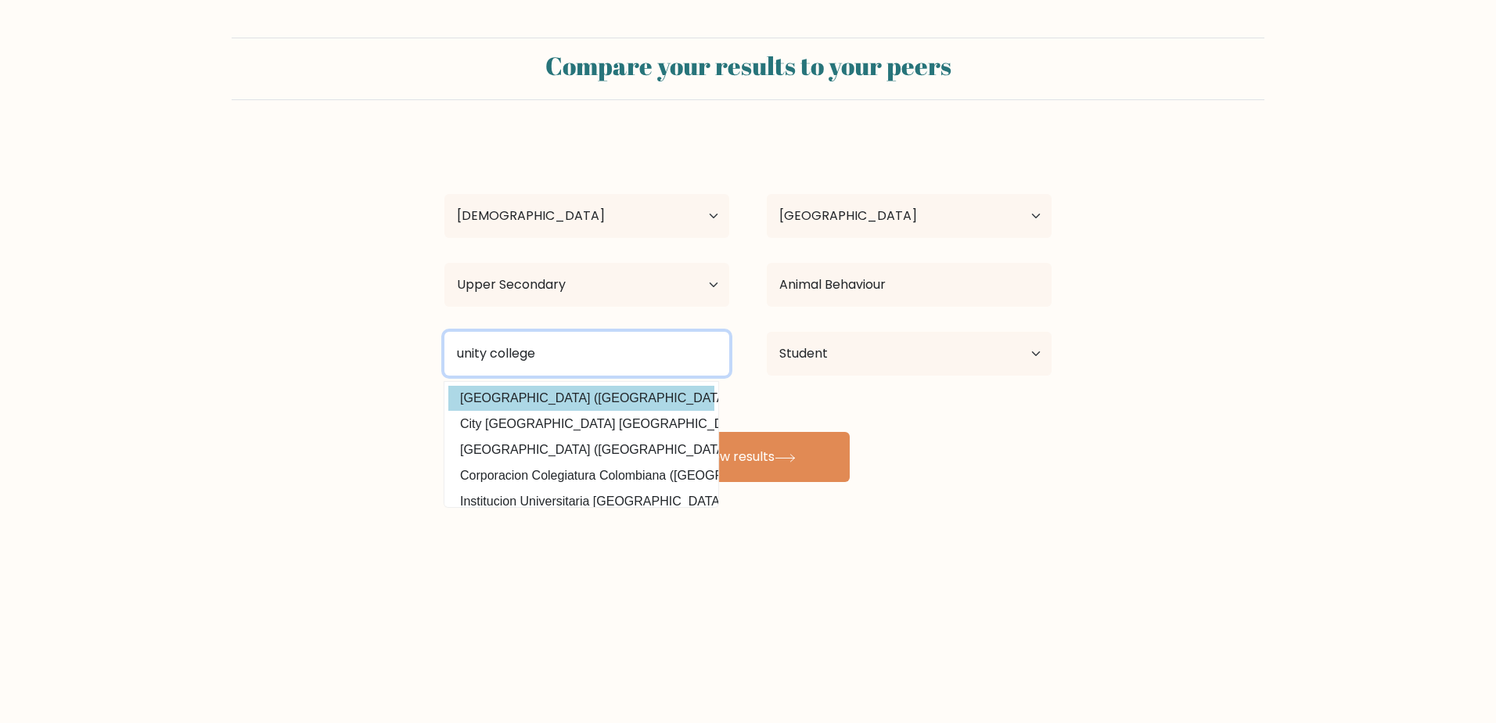
type input "unity college"
click at [580, 398] on div "Bianca Eckert Age Under 18 years old 18-24 years old 25-34 years old 35-44 year…" at bounding box center [748, 310] width 626 height 344
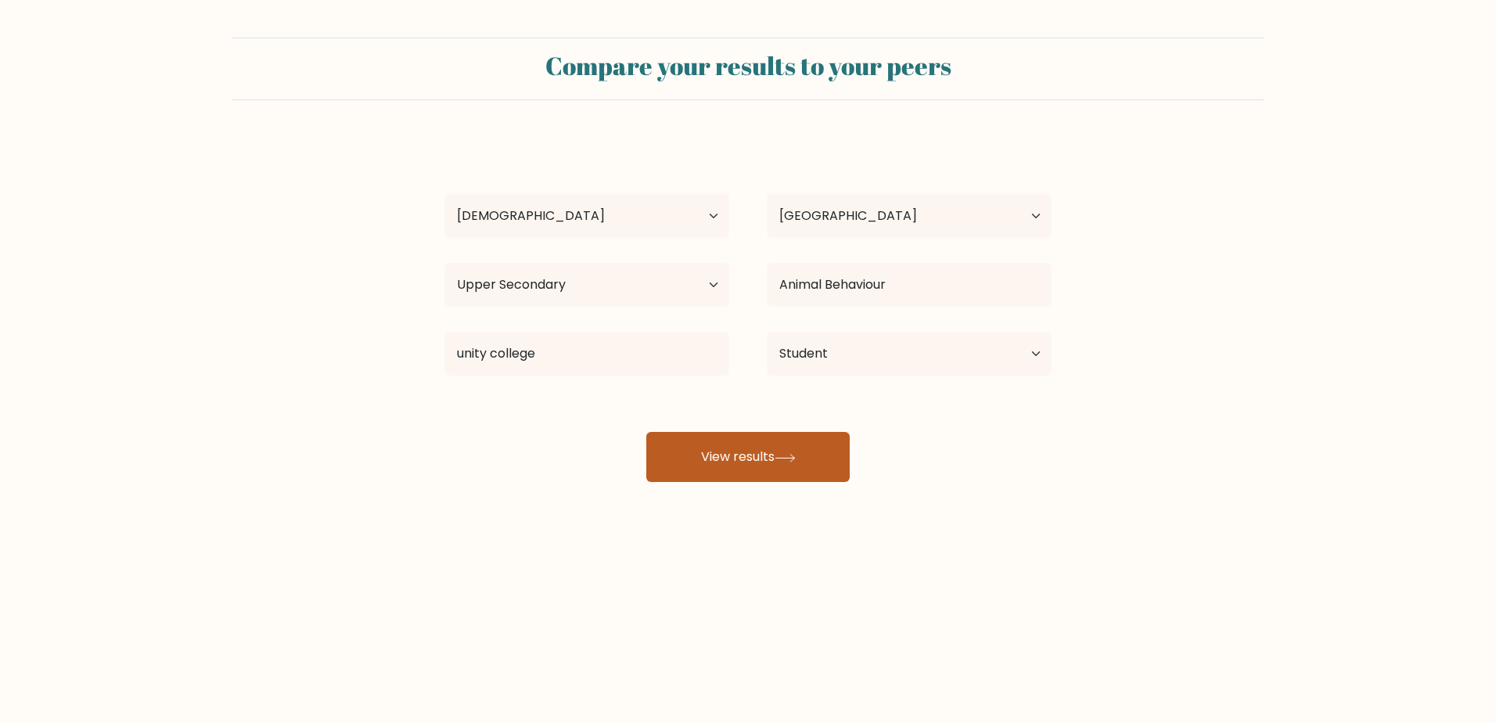
click at [718, 463] on button "View results" at bounding box center [747, 457] width 203 height 50
